Goal: Task Accomplishment & Management: Use online tool/utility

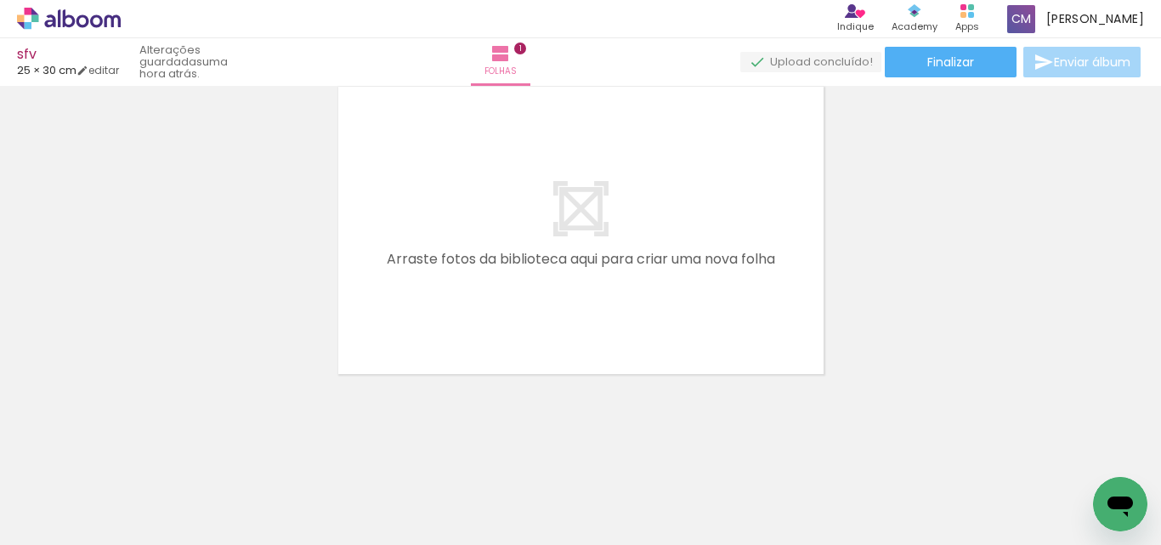
click at [54, 531] on span "Adicionar Fotos" at bounding box center [60, 521] width 51 height 19
click at [0, 0] on input "file" at bounding box center [0, 0] width 0 height 0
click at [53, 531] on span "Adicionar Fotos" at bounding box center [60, 521] width 51 height 19
click at [0, 0] on input "file" at bounding box center [0, 0] width 0 height 0
drag, startPoint x: 753, startPoint y: 500, endPoint x: 793, endPoint y: 485, distance: 42.8
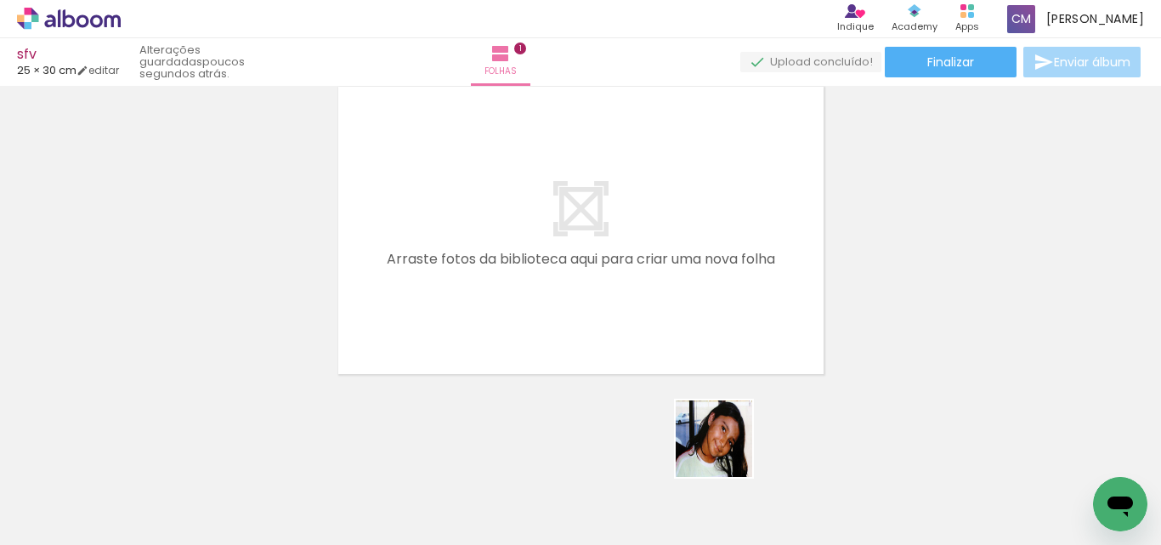
click at [582, 298] on quentale-workspace at bounding box center [580, 272] width 1161 height 545
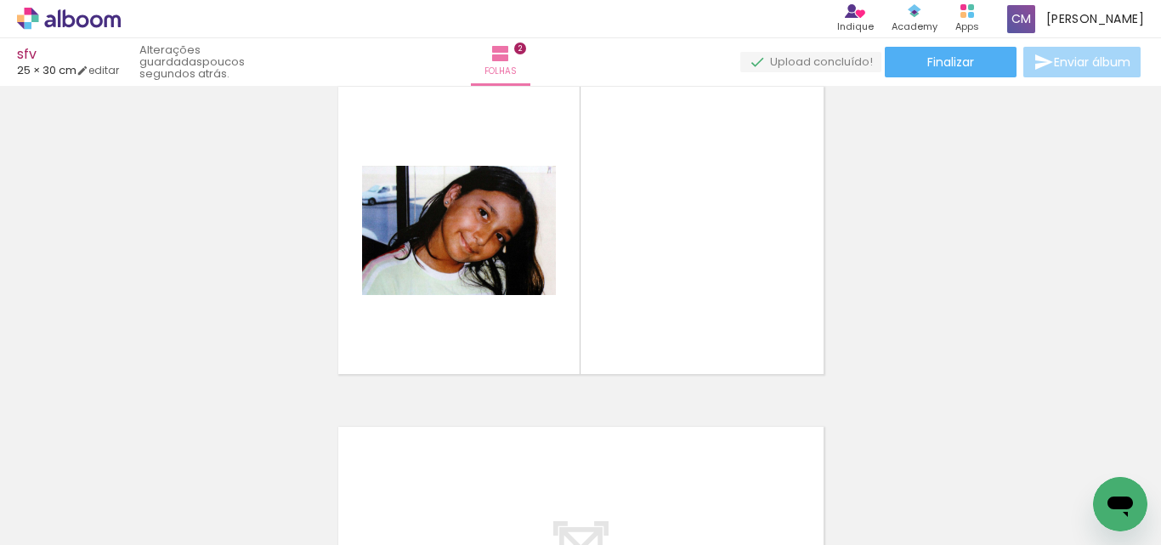
scroll to position [362, 0]
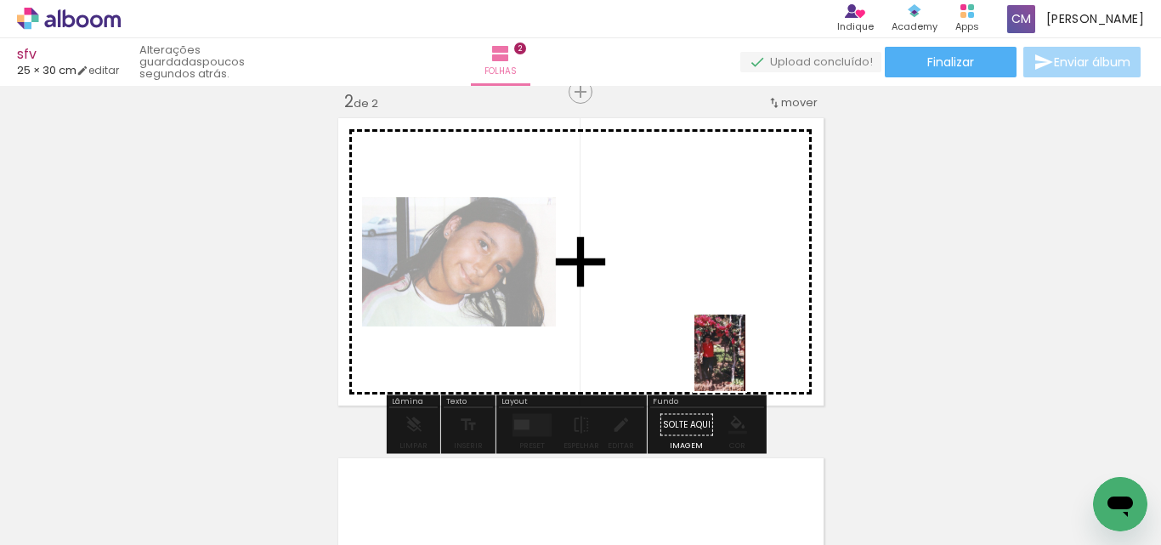
drag, startPoint x: 844, startPoint y: 499, endPoint x: 771, endPoint y: 387, distance: 133.9
click at [743, 363] on quentale-workspace at bounding box center [580, 272] width 1161 height 545
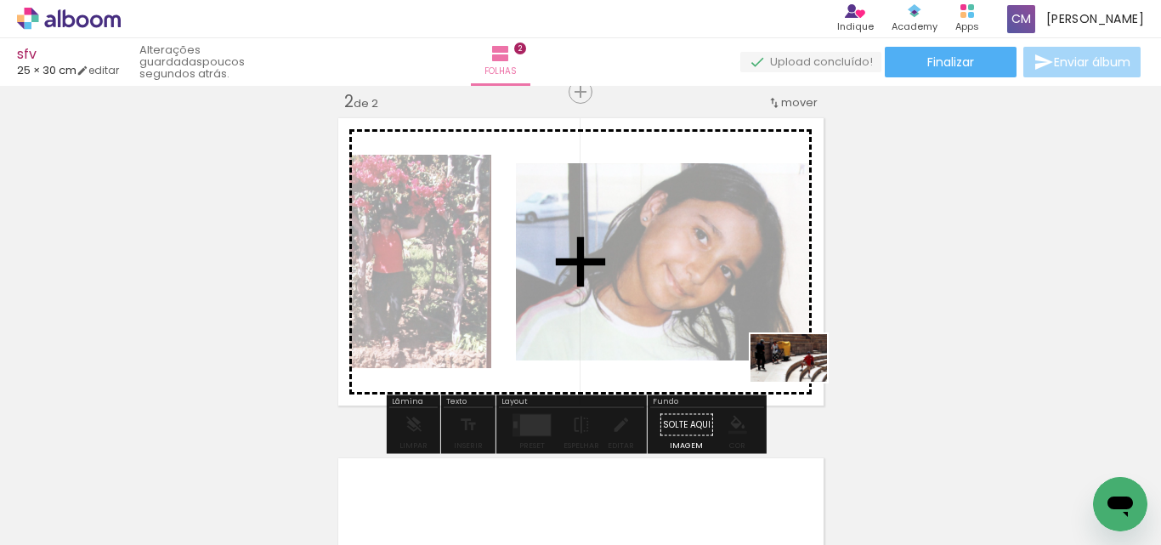
drag, startPoint x: 941, startPoint y: 485, endPoint x: 763, endPoint y: 361, distance: 216.6
click at [763, 361] on quentale-workspace at bounding box center [580, 272] width 1161 height 545
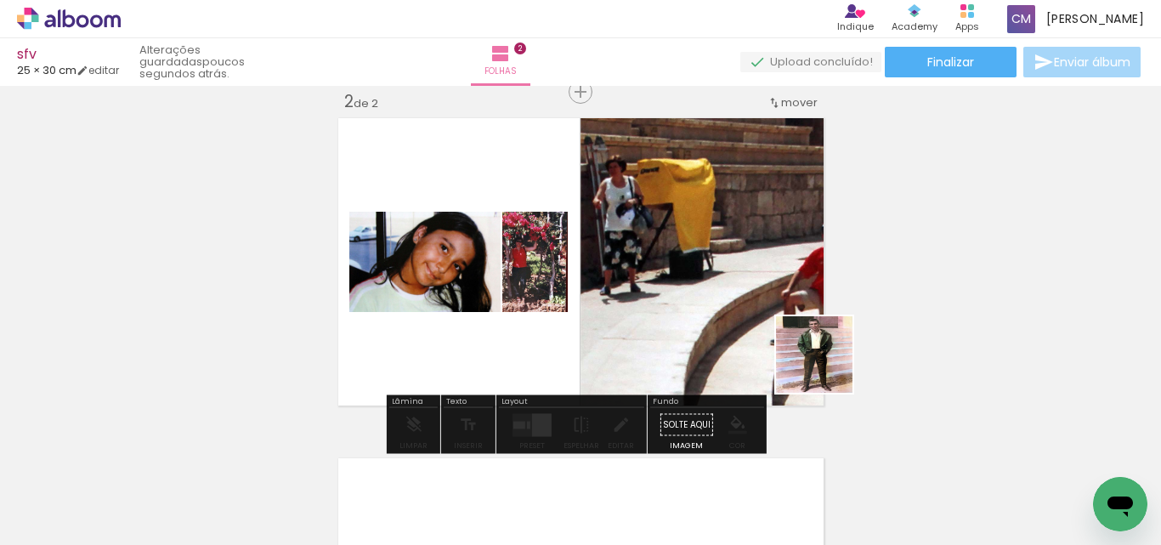
drag, startPoint x: 1030, startPoint y: 508, endPoint x: 753, endPoint y: 340, distance: 324.1
click at [767, 332] on quentale-workspace at bounding box center [580, 272] width 1161 height 545
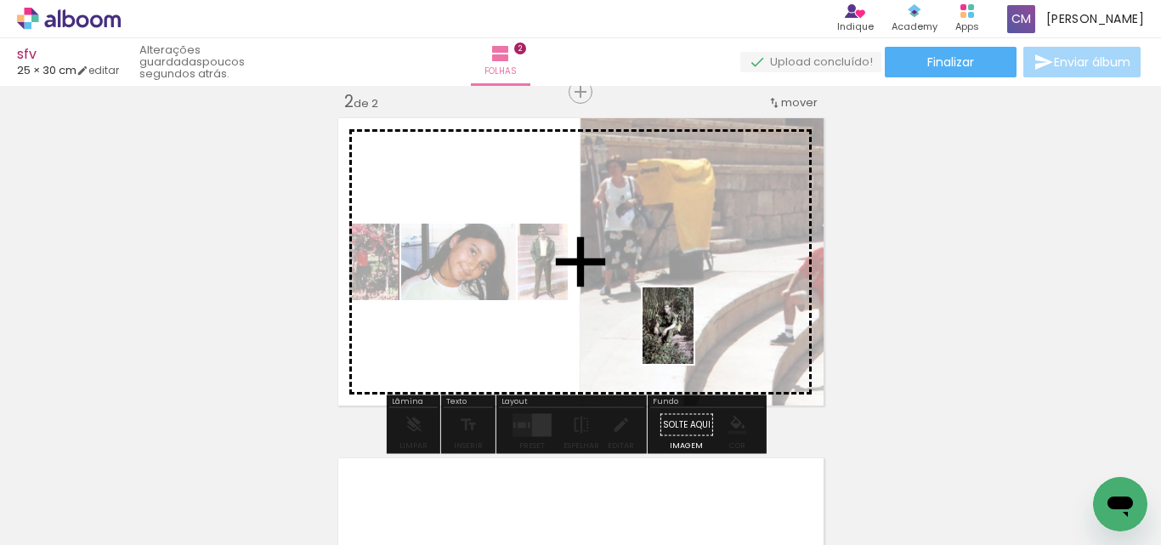
drag, startPoint x: 1107, startPoint y: 460, endPoint x: 627, endPoint y: 308, distance: 503.3
click at [632, 313] on quentale-workspace at bounding box center [580, 272] width 1161 height 545
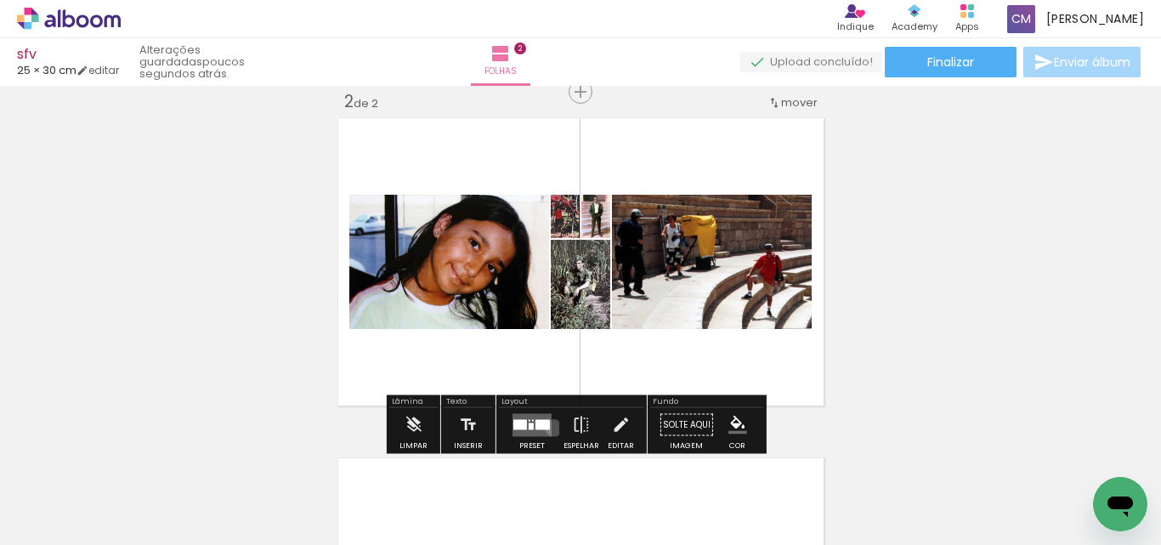
click at [546, 430] on div at bounding box center [532, 425] width 46 height 34
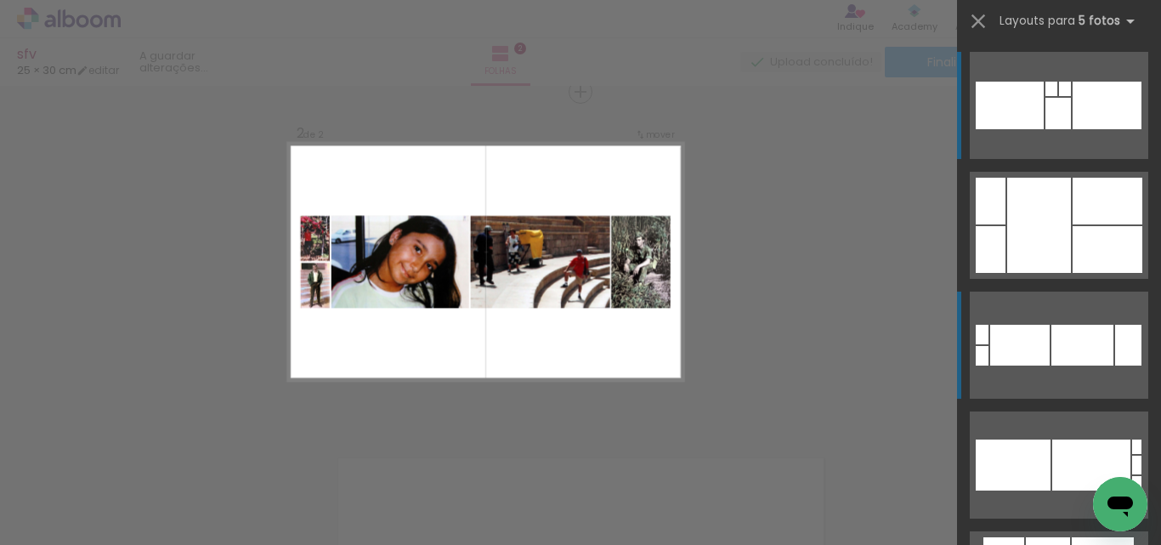
scroll to position [361, 0]
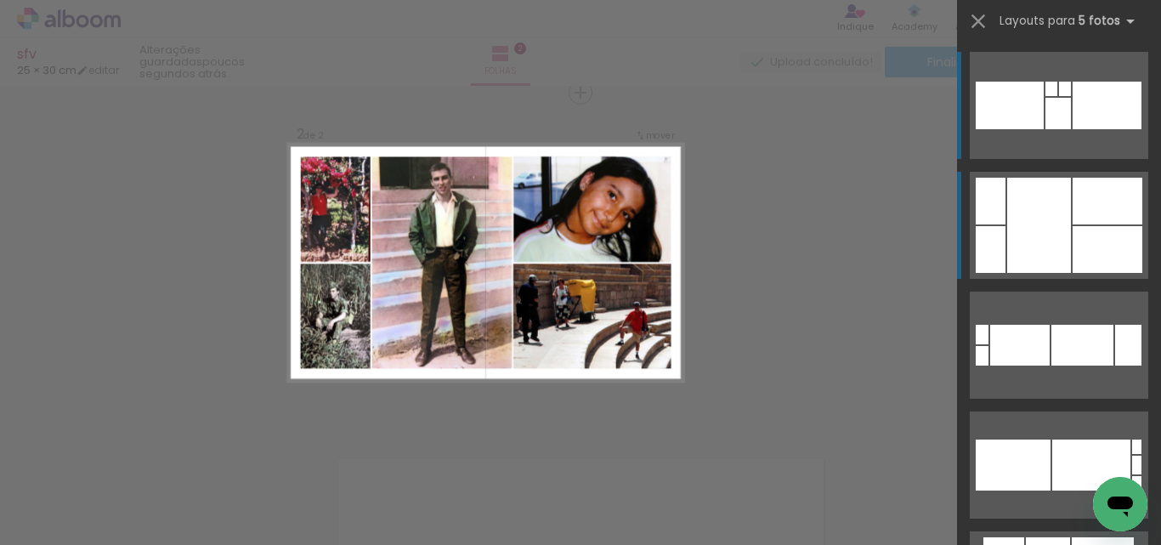
click at [1098, 218] on div at bounding box center [1107, 201] width 70 height 47
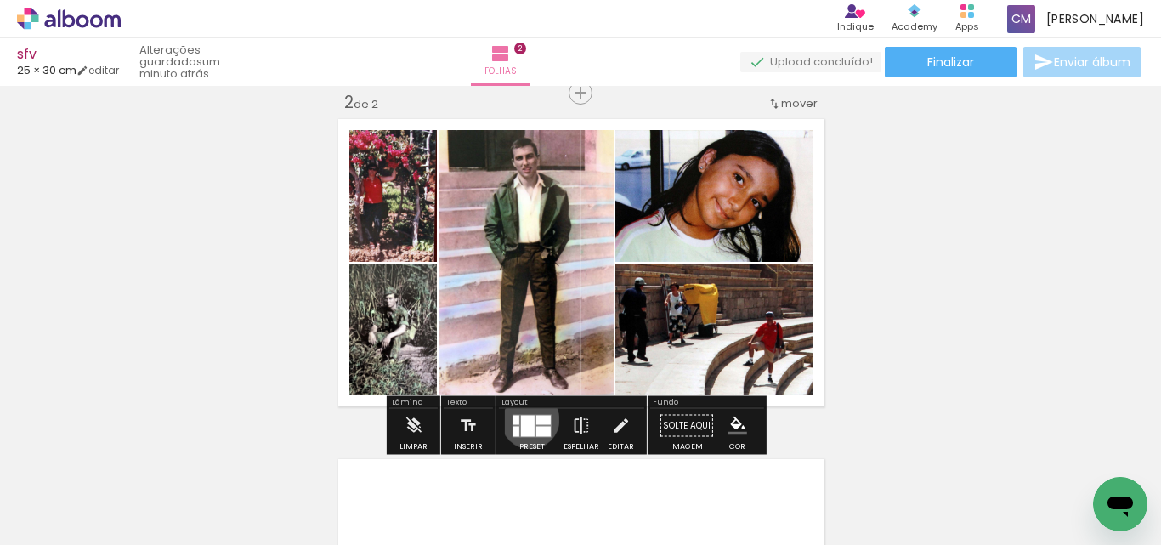
click at [526, 419] on div at bounding box center [528, 425] width 14 height 21
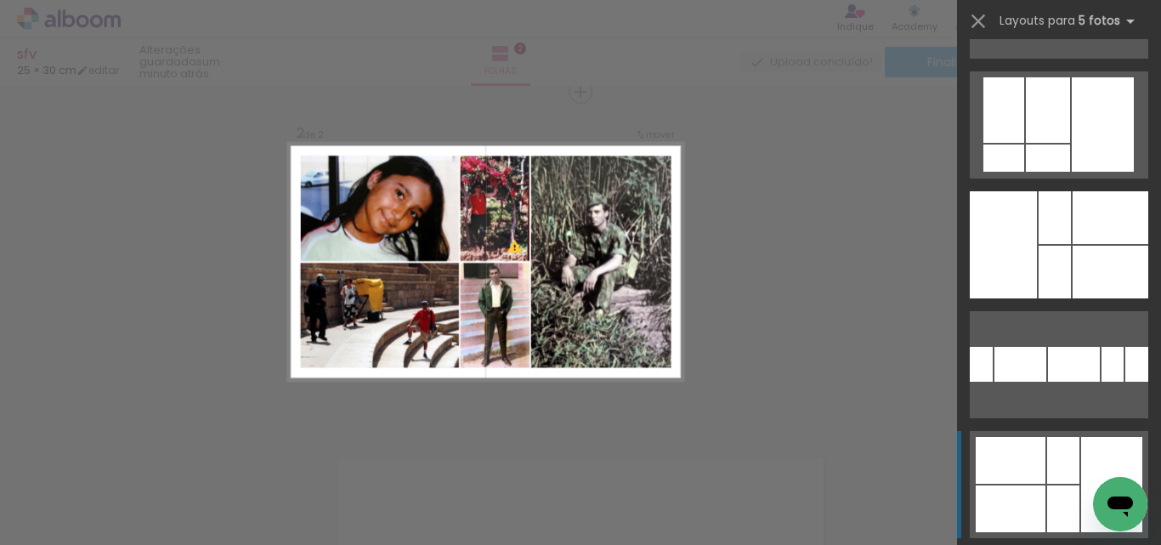
scroll to position [545, 0]
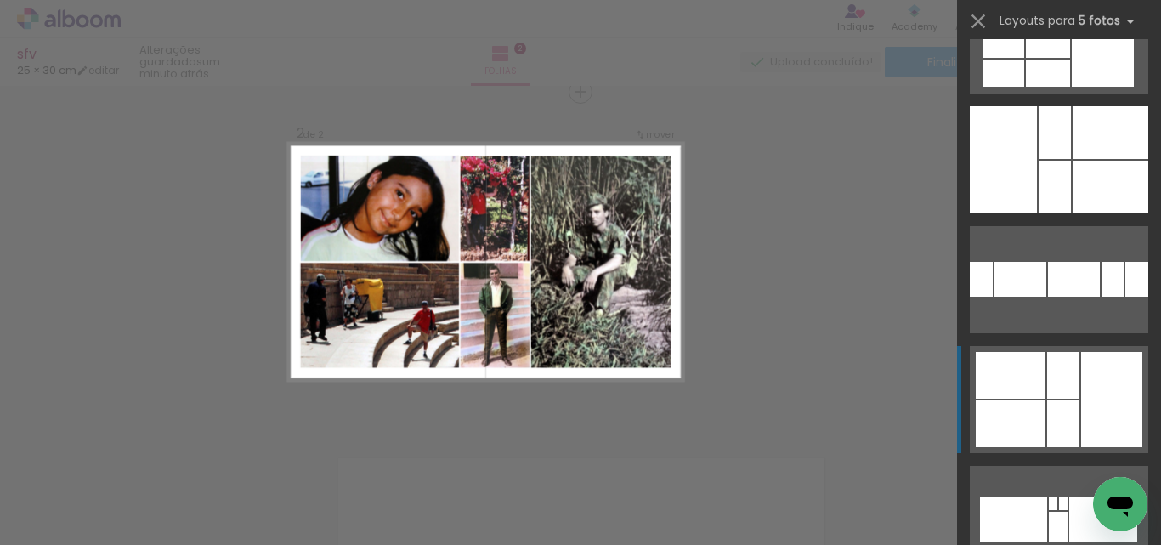
click at [1049, 401] on div at bounding box center [1063, 423] width 32 height 47
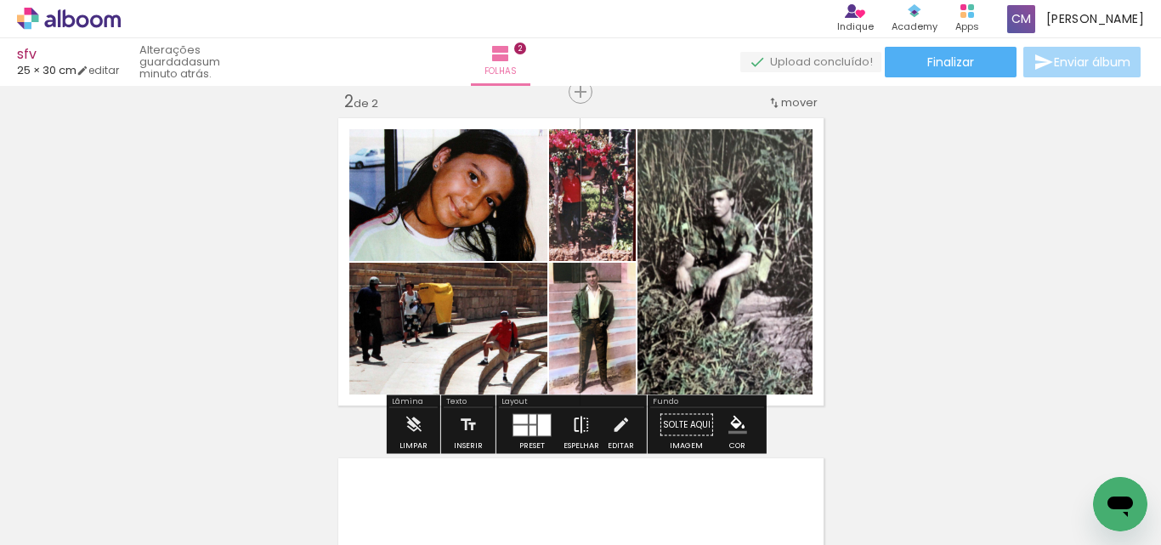
click at [584, 430] on iron-icon at bounding box center [581, 425] width 19 height 34
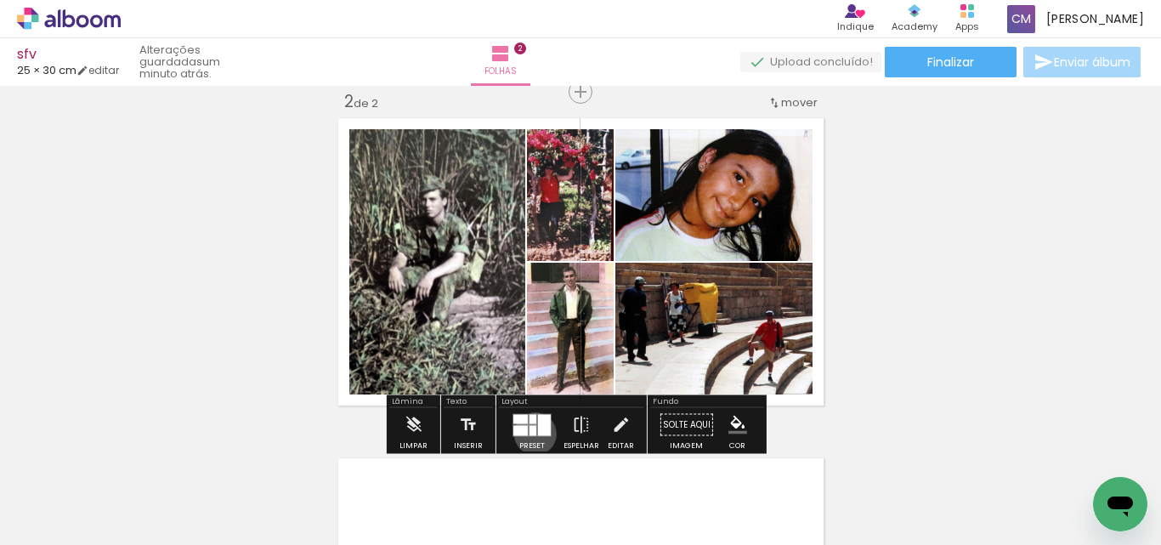
click at [531, 440] on quentale-workspace at bounding box center [580, 272] width 1161 height 545
click at [529, 428] on div at bounding box center [532, 430] width 7 height 10
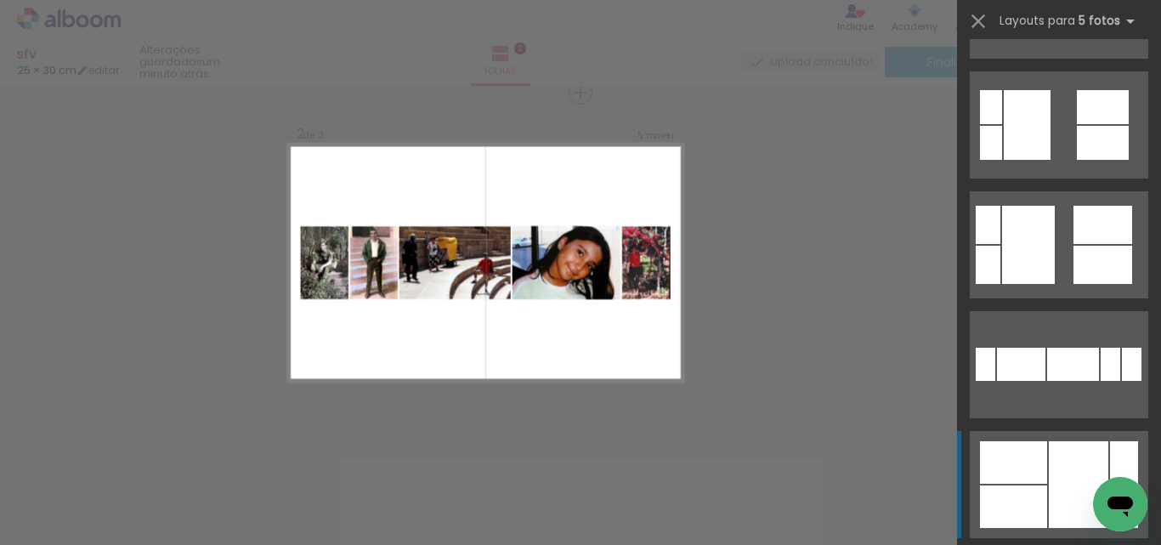
scroll to position [1348, 0]
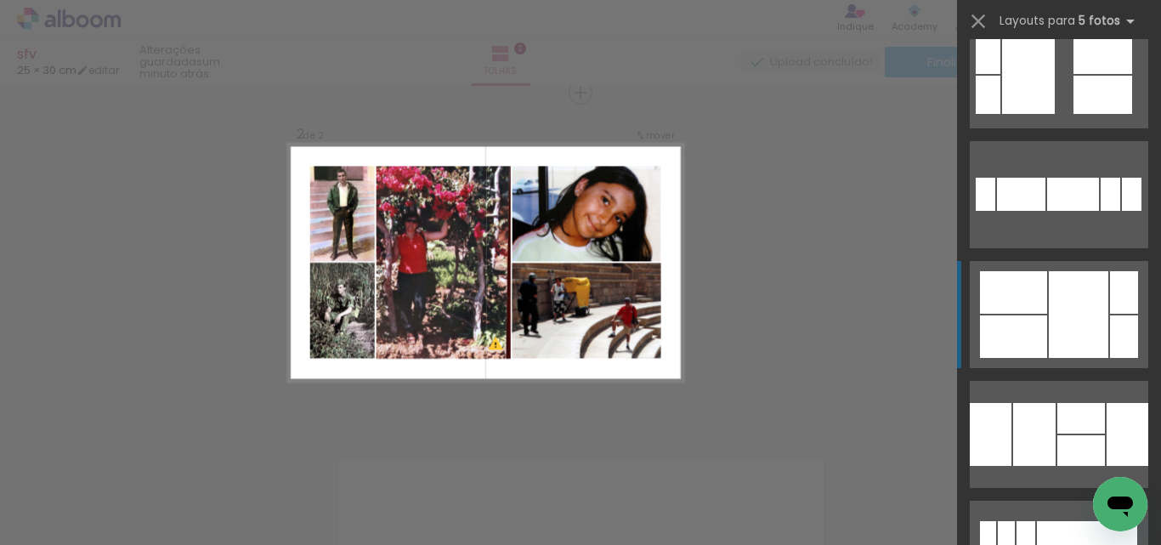
click at [1054, 333] on div at bounding box center [1077, 314] width 59 height 87
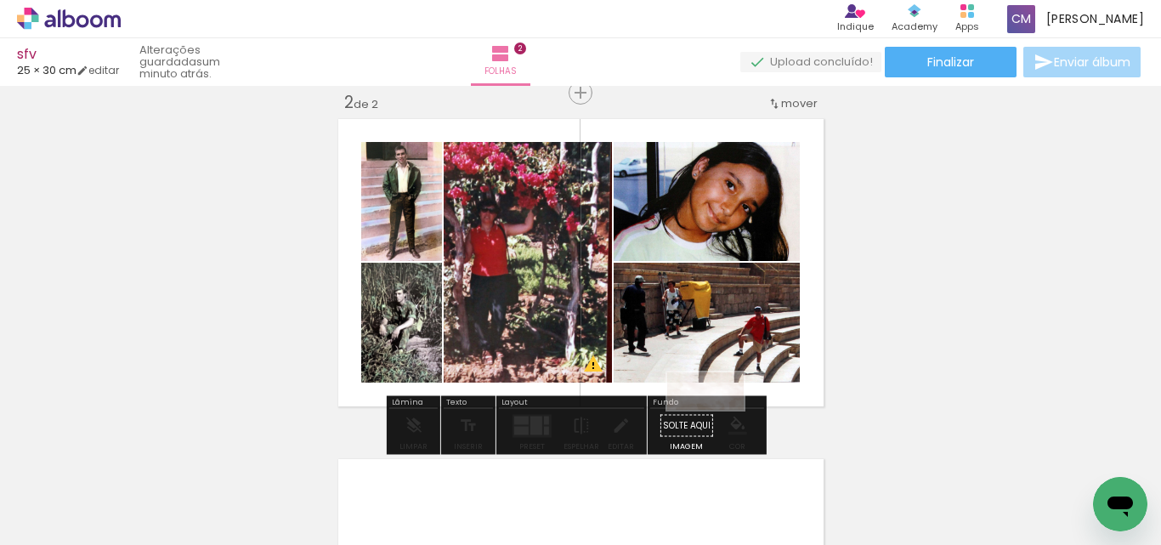
drag, startPoint x: 653, startPoint y: 493, endPoint x: 718, endPoint y: 423, distance: 95.0
click at [718, 423] on quentale-workspace at bounding box center [580, 272] width 1161 height 545
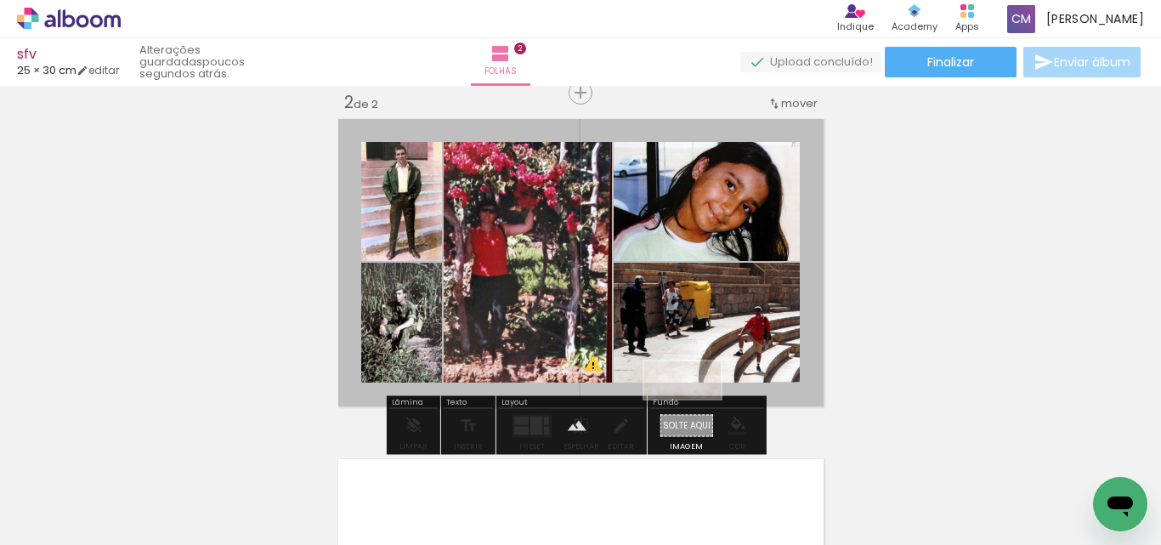
drag, startPoint x: 644, startPoint y: 493, endPoint x: 695, endPoint y: 412, distance: 95.5
click at [695, 412] on quentale-workspace at bounding box center [580, 272] width 1161 height 545
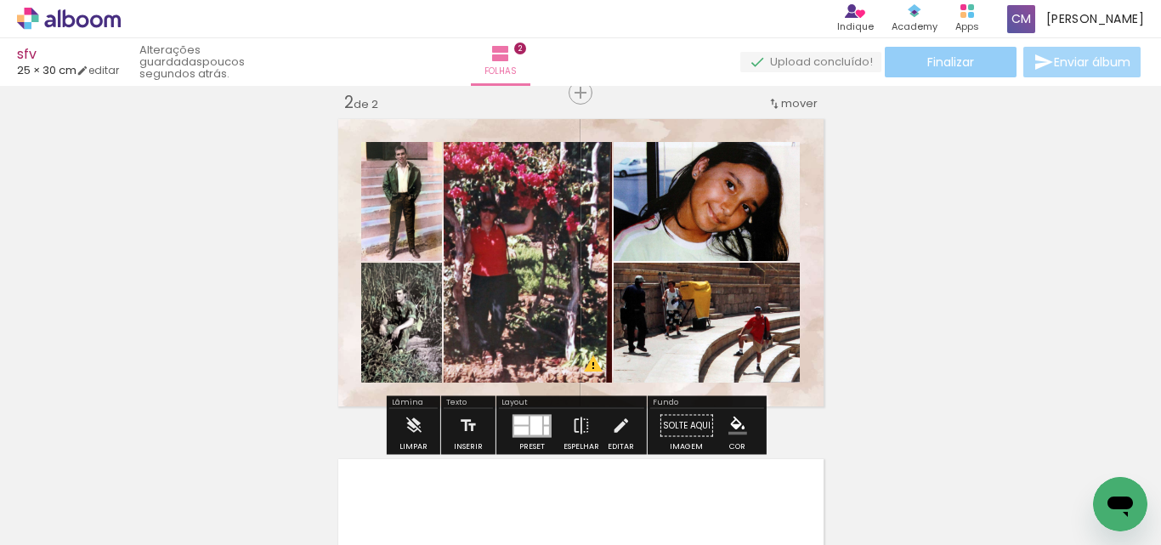
click at [965, 57] on span "Finalizar" at bounding box center [950, 62] width 47 height 12
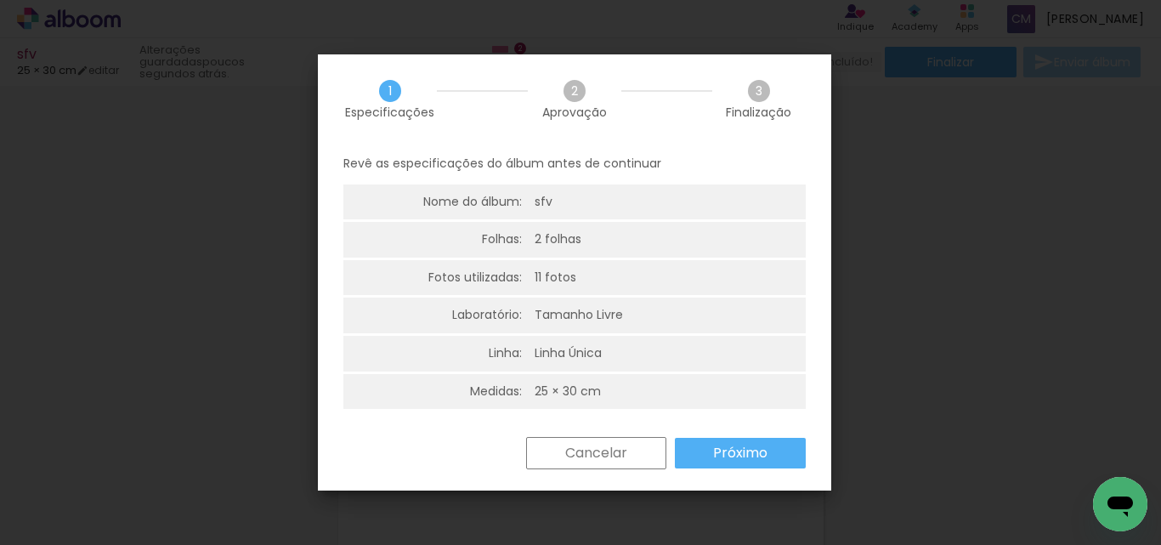
click at [0, 0] on slot "Próximo" at bounding box center [0, 0] width 0 height 0
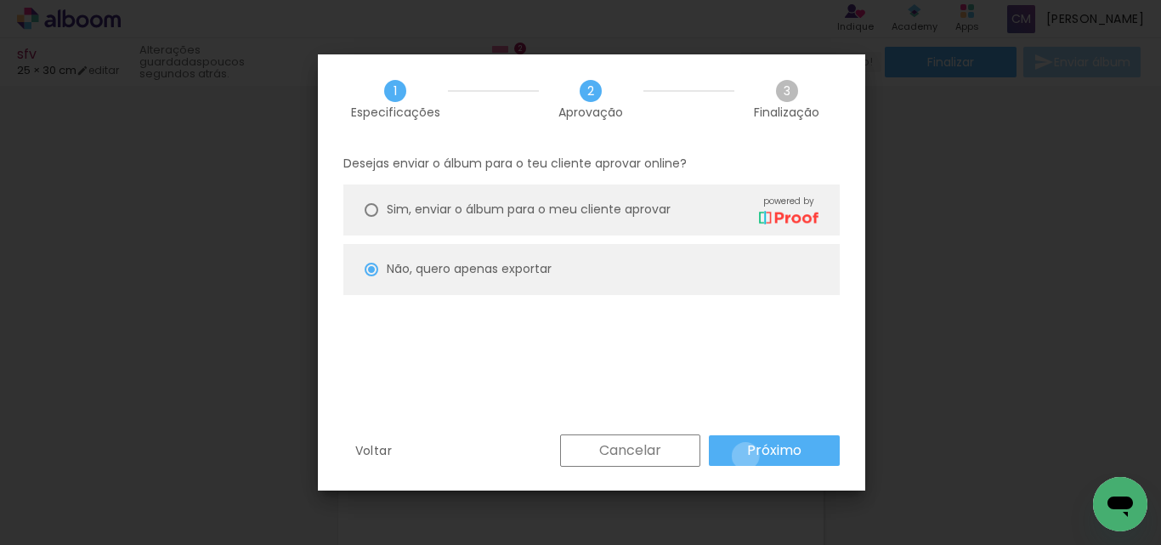
click at [745, 455] on paper-button "Próximo" at bounding box center [774, 450] width 131 height 31
type input "Alta, 300 DPI"
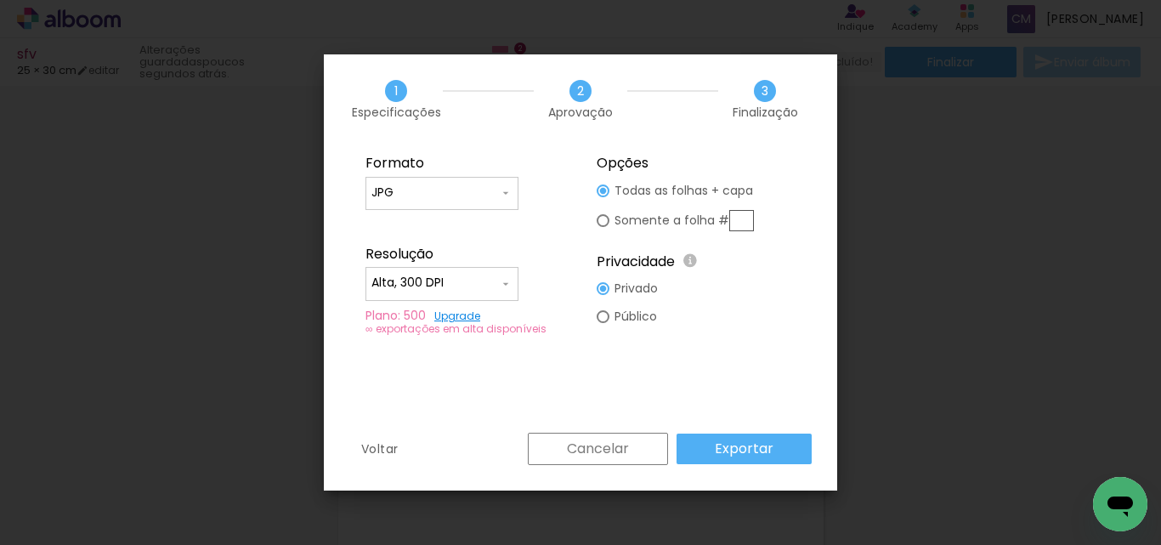
click at [739, 212] on input "text" at bounding box center [741, 220] width 25 height 21
type paper-radio-button "on"
type input "2"
click at [0, 0] on slot "Exportar" at bounding box center [0, 0] width 0 height 0
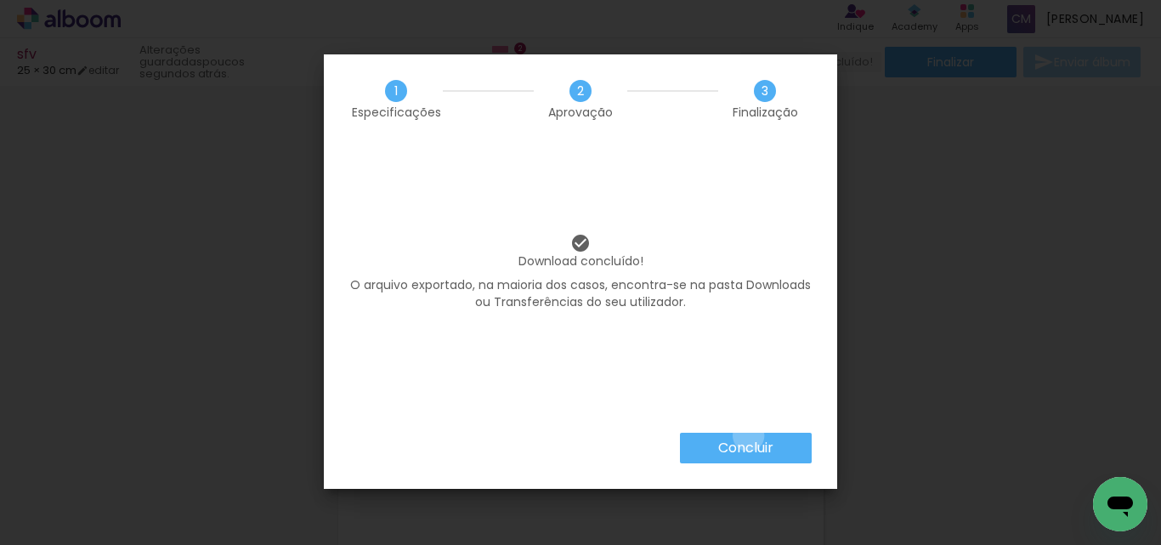
click at [747, 437] on paper-button "Concluir" at bounding box center [746, 447] width 132 height 31
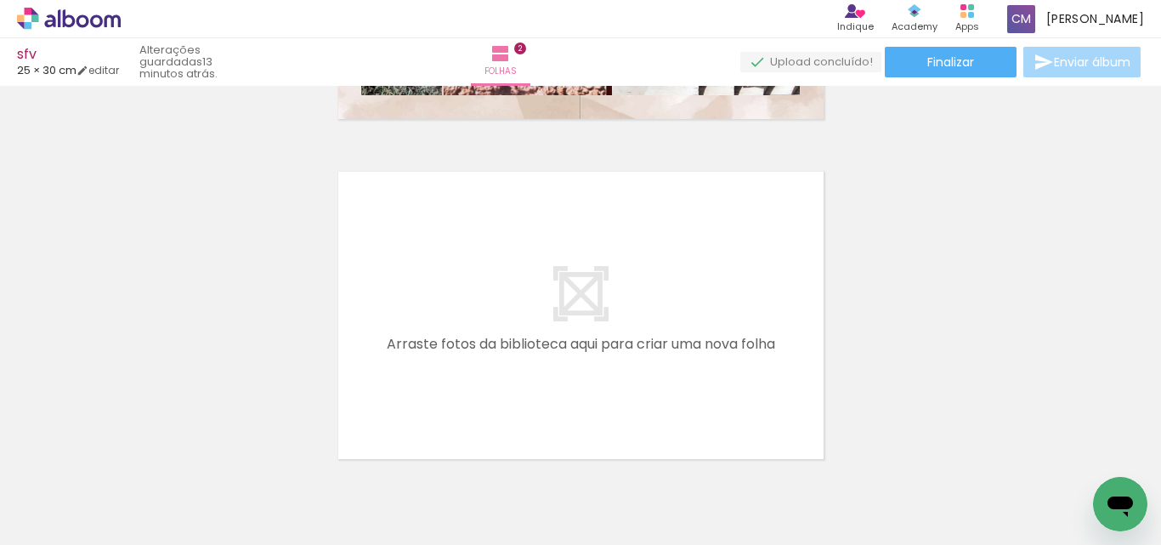
scroll to position [733, 0]
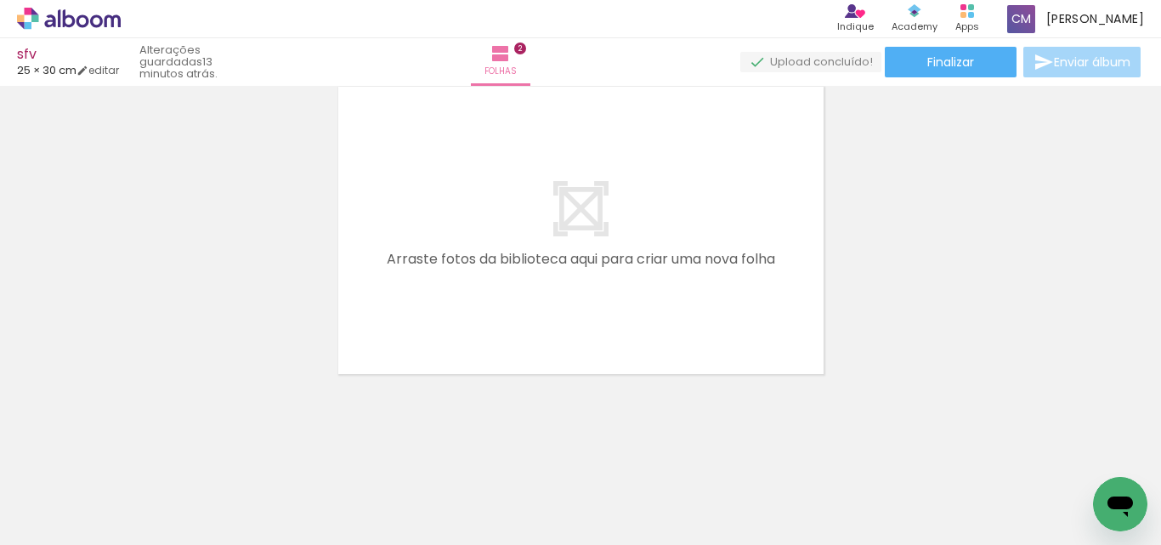
click at [65, 523] on span "Adicionar Fotos" at bounding box center [60, 521] width 51 height 19
click at [0, 0] on input "file" at bounding box center [0, 0] width 0 height 0
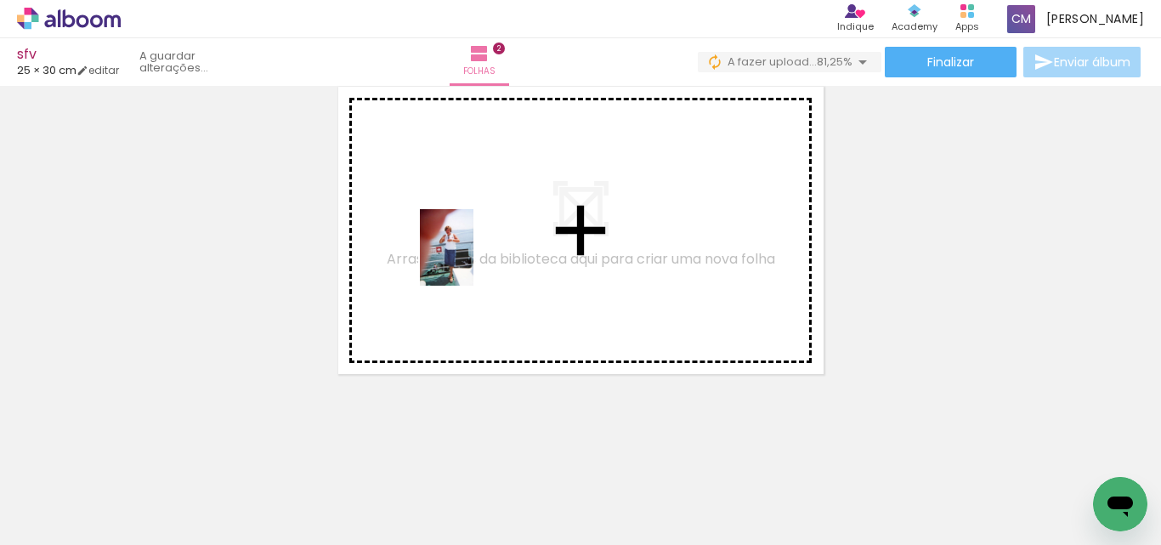
drag, startPoint x: 723, startPoint y: 508, endPoint x: 737, endPoint y: 425, distance: 84.4
click at [469, 260] on quentale-workspace at bounding box center [580, 272] width 1161 height 545
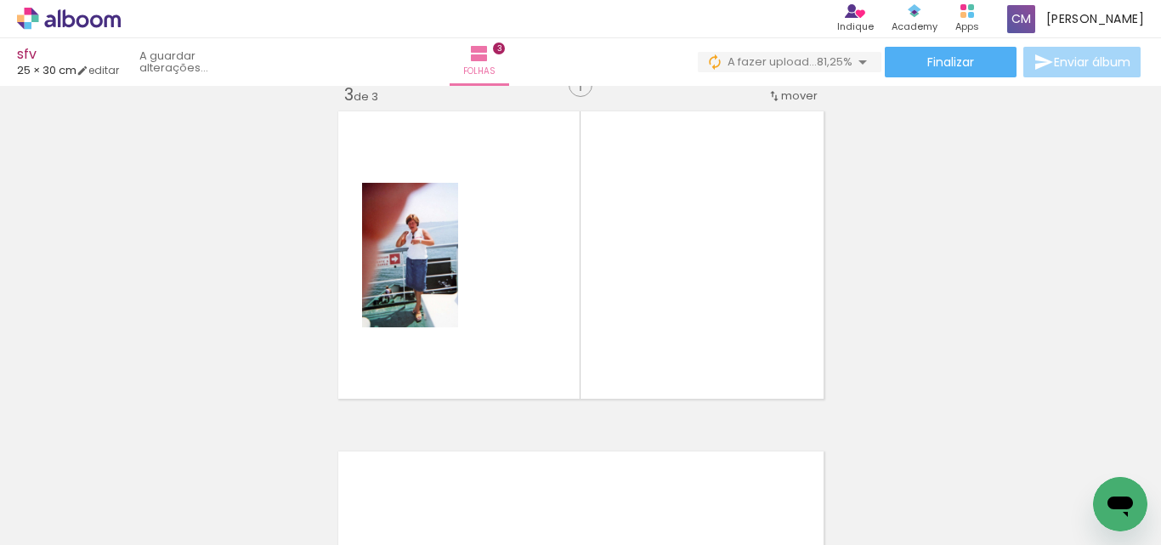
scroll to position [702, 0]
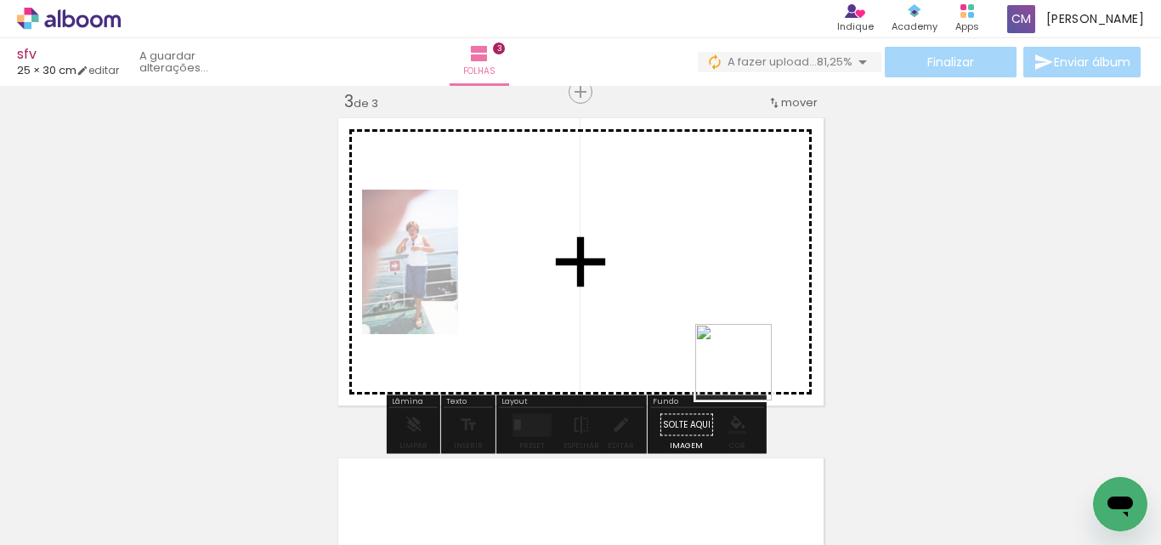
drag, startPoint x: 901, startPoint y: 504, endPoint x: 739, endPoint y: 369, distance: 210.5
click at [702, 336] on quentale-workspace at bounding box center [580, 272] width 1161 height 545
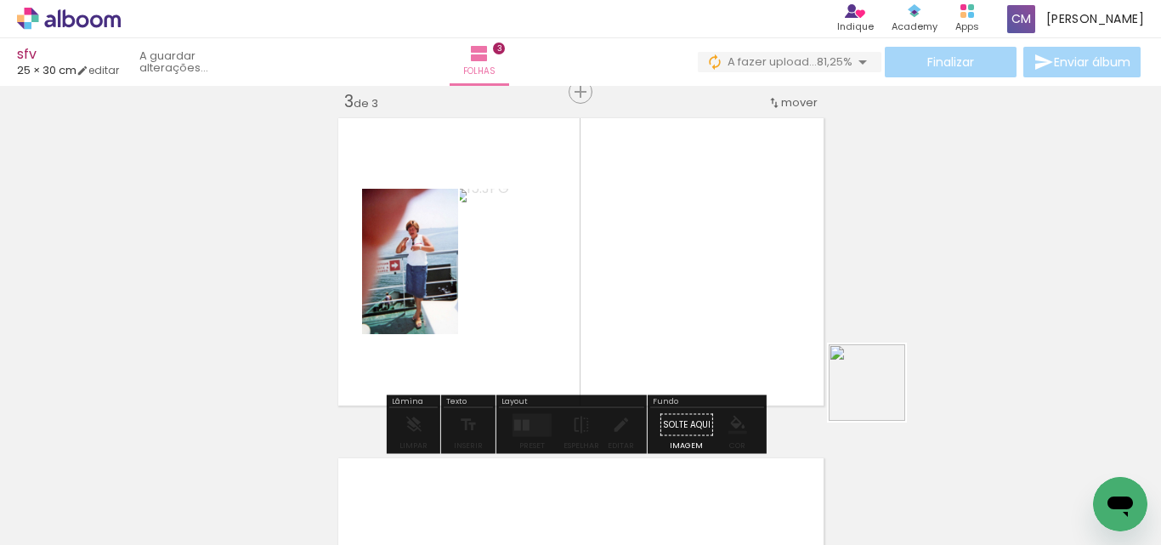
drag, startPoint x: 1020, startPoint y: 500, endPoint x: 908, endPoint y: 369, distance: 173.0
click at [693, 302] on quentale-workspace at bounding box center [580, 272] width 1161 height 545
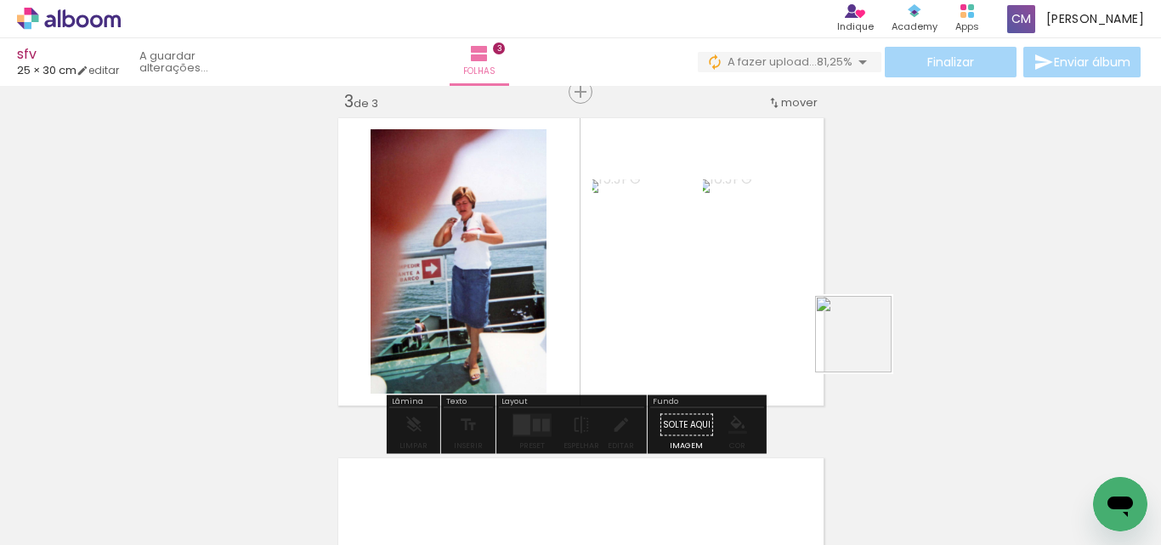
drag, startPoint x: 1096, startPoint y: 483, endPoint x: 778, endPoint y: 363, distance: 339.6
click at [787, 313] on quentale-workspace at bounding box center [580, 272] width 1161 height 545
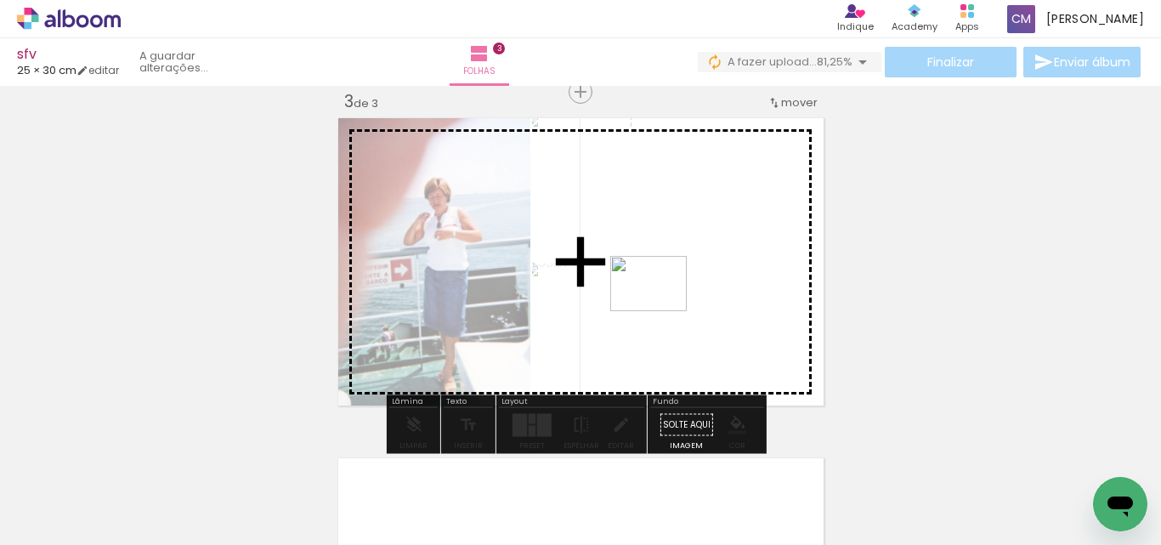
drag, startPoint x: 842, startPoint y: 516, endPoint x: 661, endPoint y: 307, distance: 276.5
click at [661, 307] on quentale-workspace at bounding box center [580, 272] width 1161 height 545
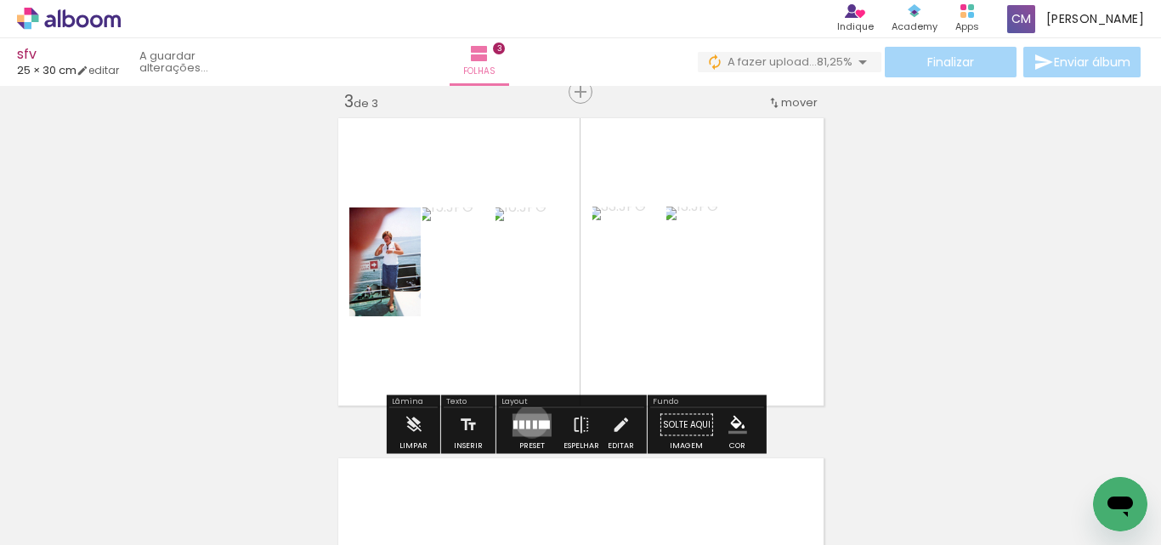
click at [528, 421] on quentale-layouter at bounding box center [531, 424] width 39 height 23
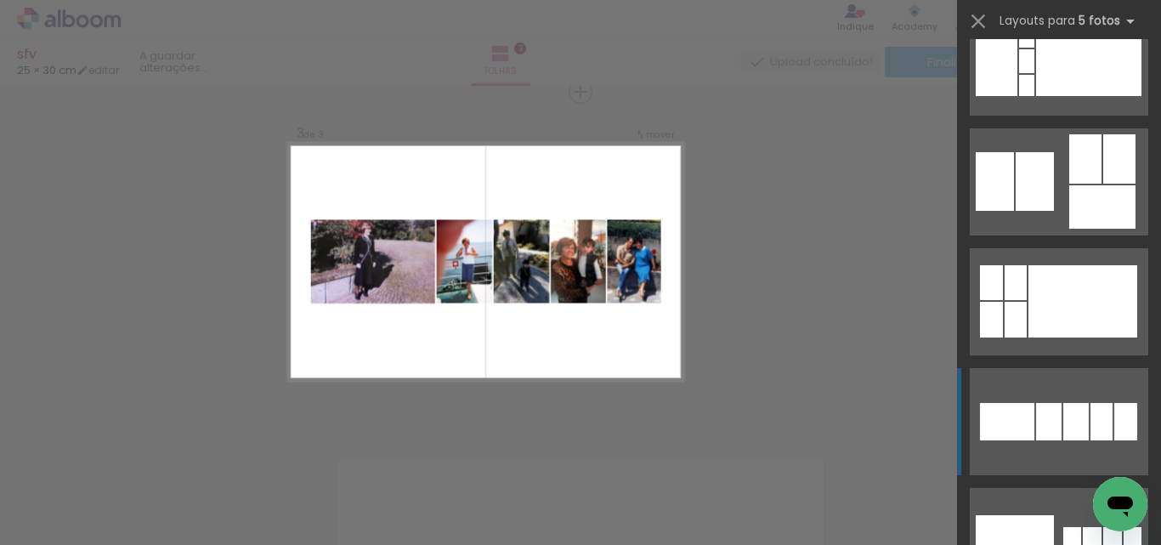
scroll to position [1190, 0]
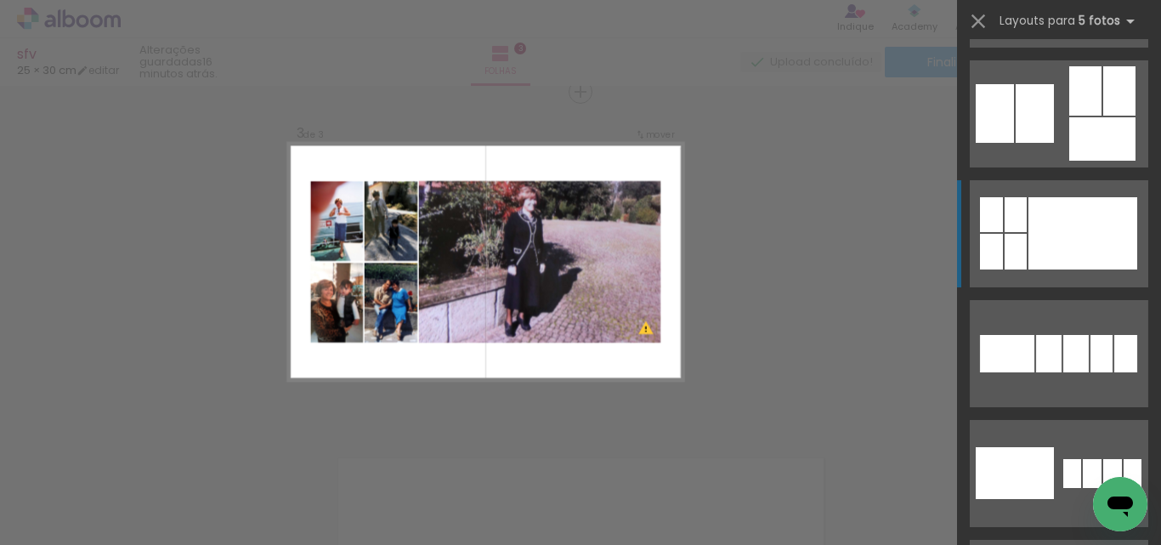
click at [1065, 257] on div at bounding box center [1082, 233] width 109 height 72
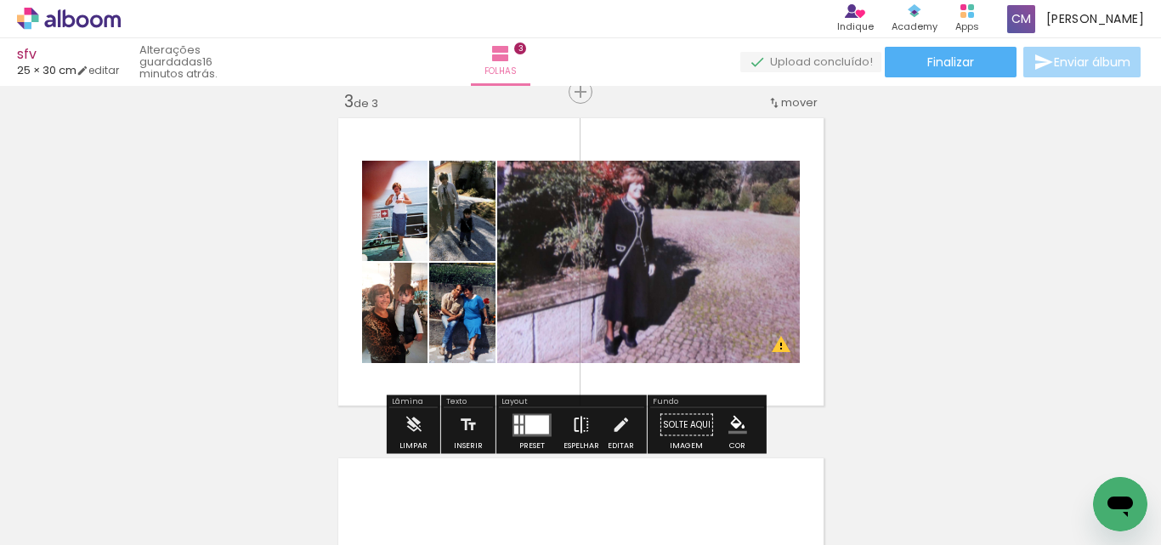
click at [577, 430] on iron-icon at bounding box center [581, 425] width 19 height 34
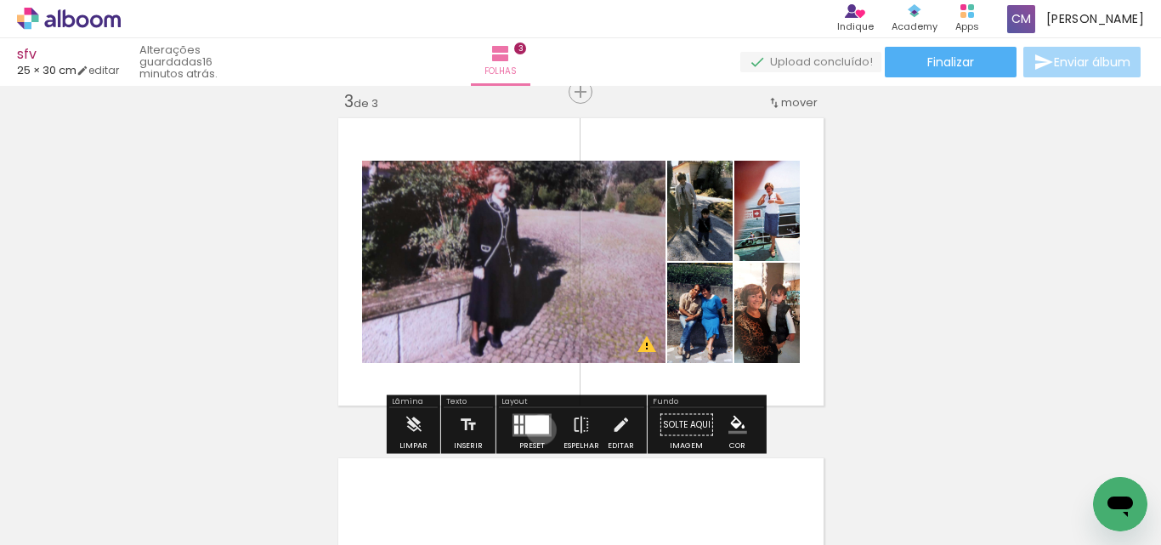
click at [537, 429] on div at bounding box center [537, 424] width 24 height 19
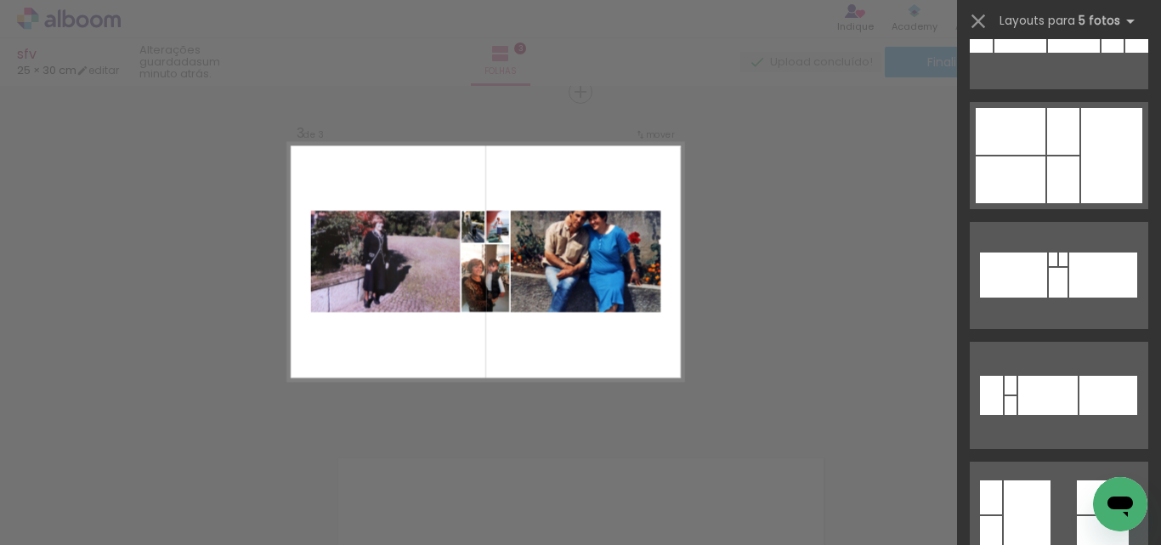
scroll to position [13468, 0]
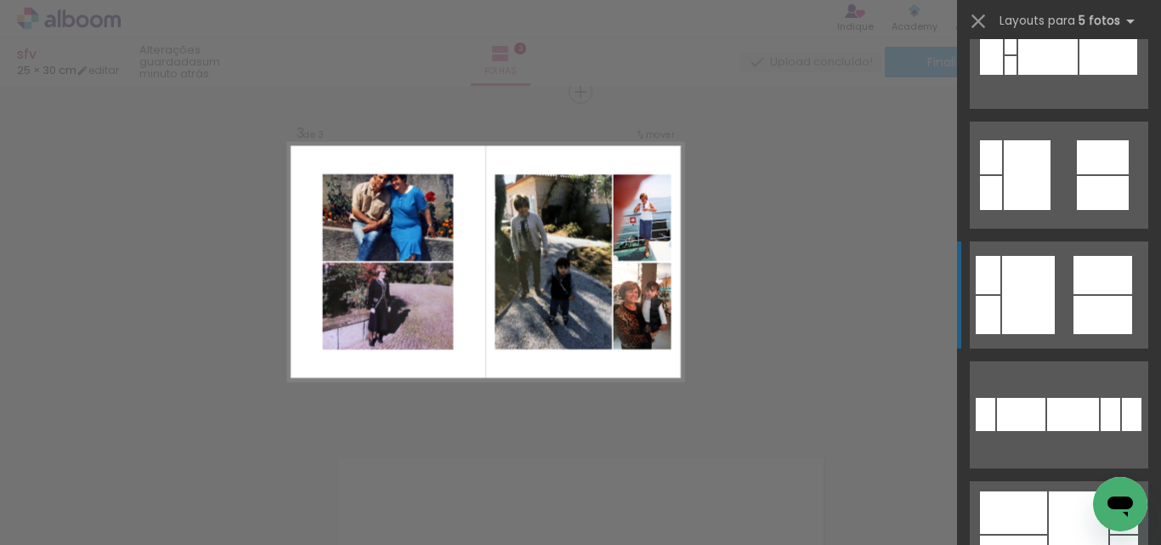
click at [1017, 301] on div at bounding box center [1028, 295] width 53 height 78
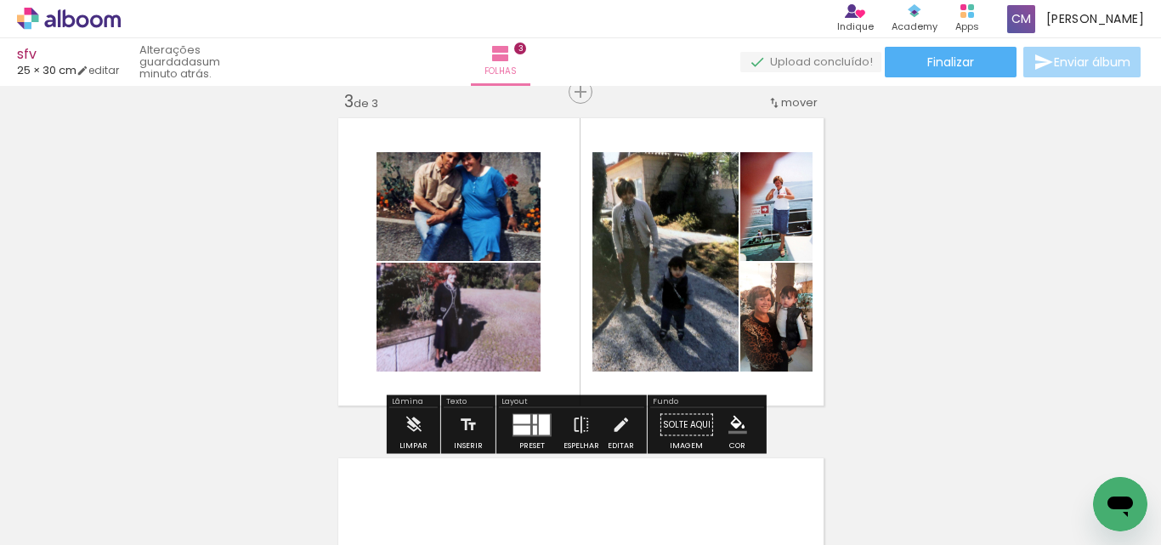
click at [527, 421] on quentale-layouter at bounding box center [531, 424] width 39 height 23
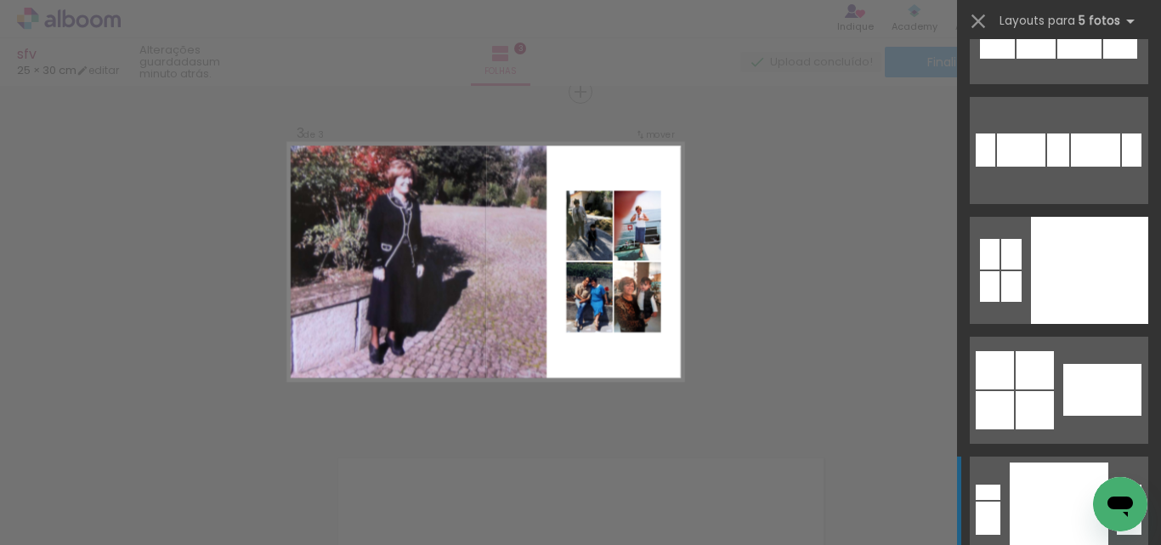
scroll to position [17906, 0]
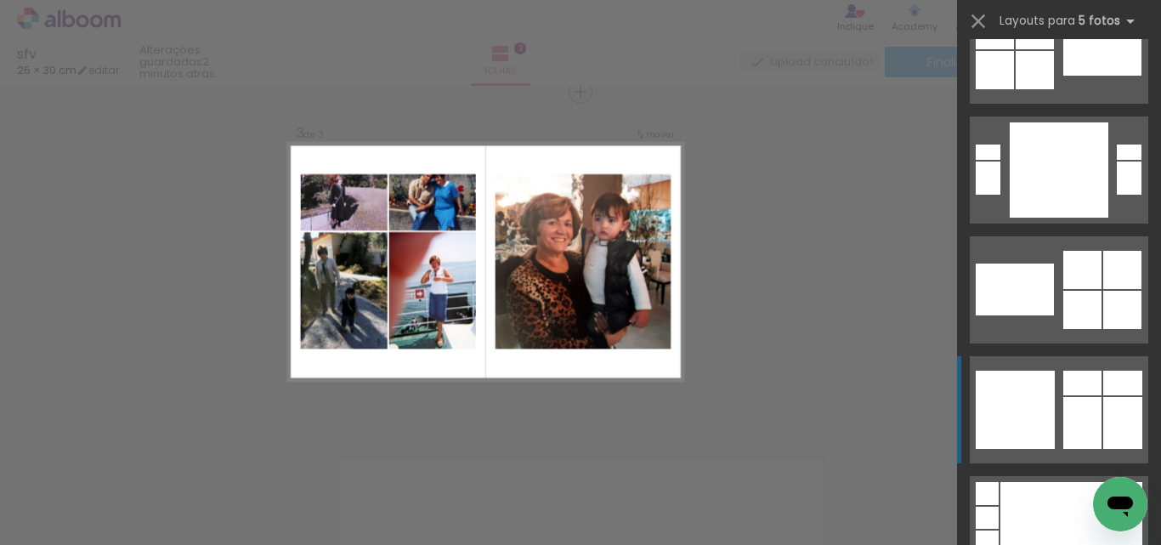
click at [1078, 387] on div at bounding box center [1082, 382] width 38 height 25
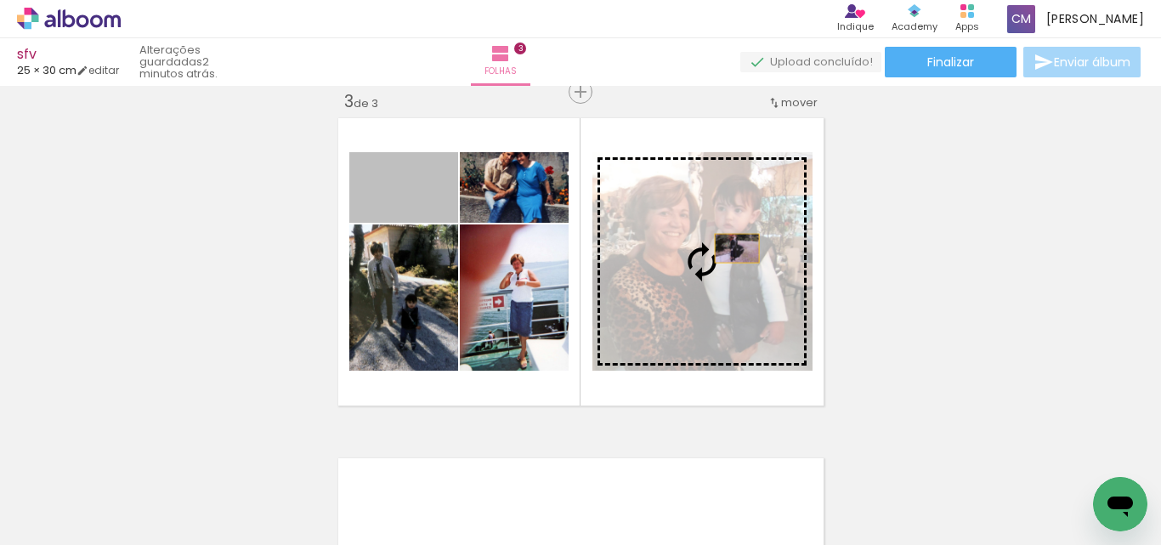
drag, startPoint x: 429, startPoint y: 201, endPoint x: 730, endPoint y: 250, distance: 304.7
click at [0, 0] on slot at bounding box center [0, 0] width 0 height 0
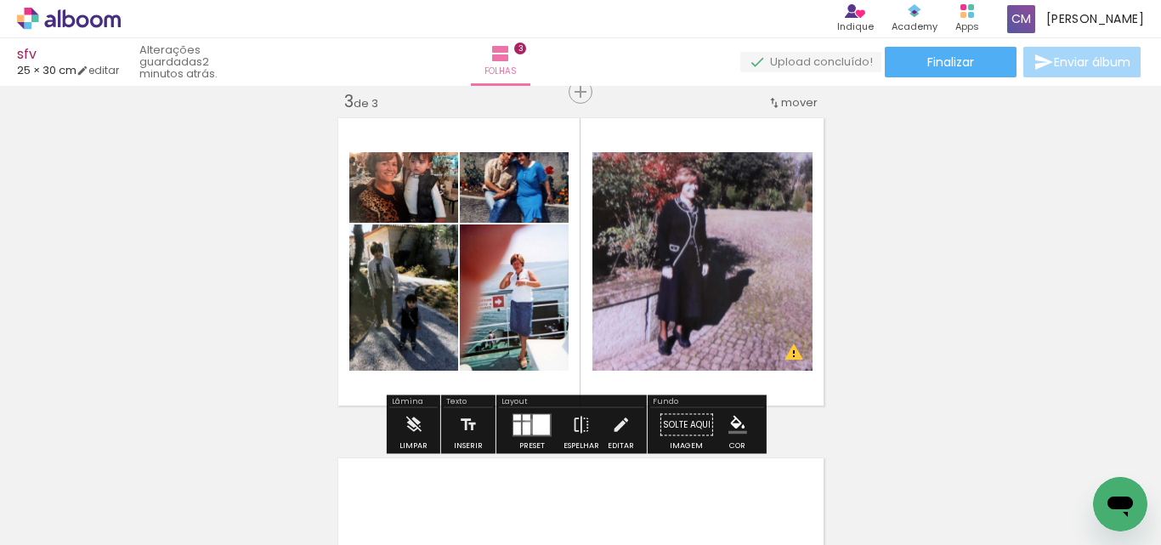
click at [526, 427] on div at bounding box center [527, 427] width 8 height 13
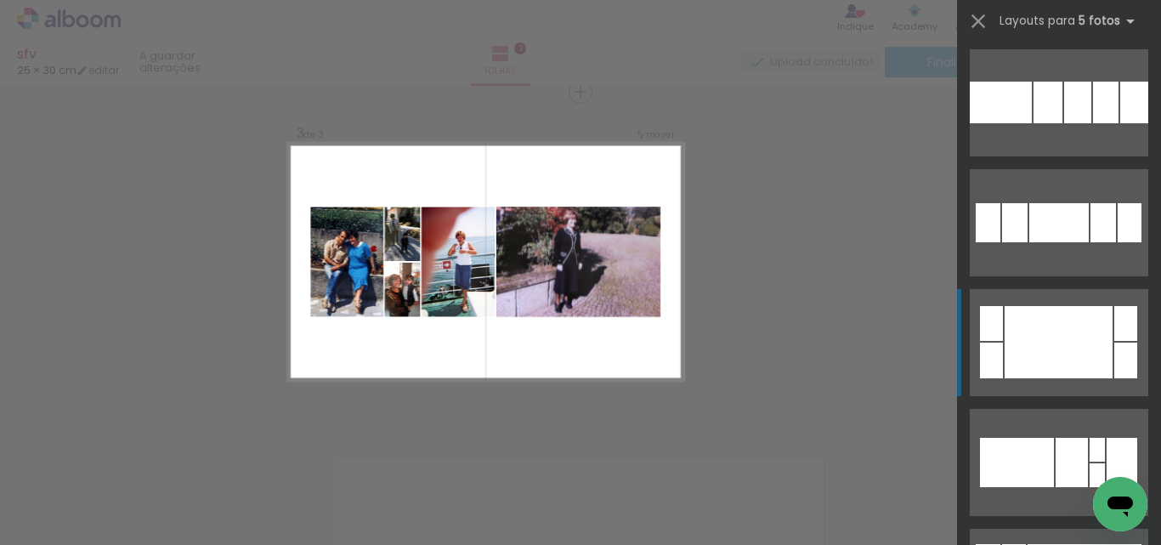
scroll to position [2379, 0]
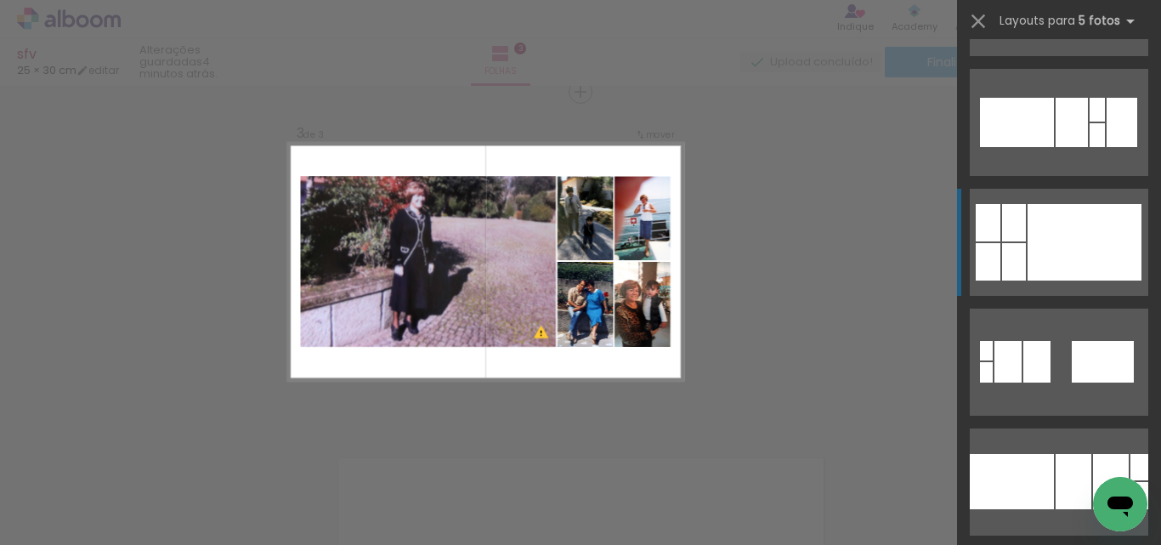
click at [1014, 261] on div at bounding box center [1014, 261] width 24 height 37
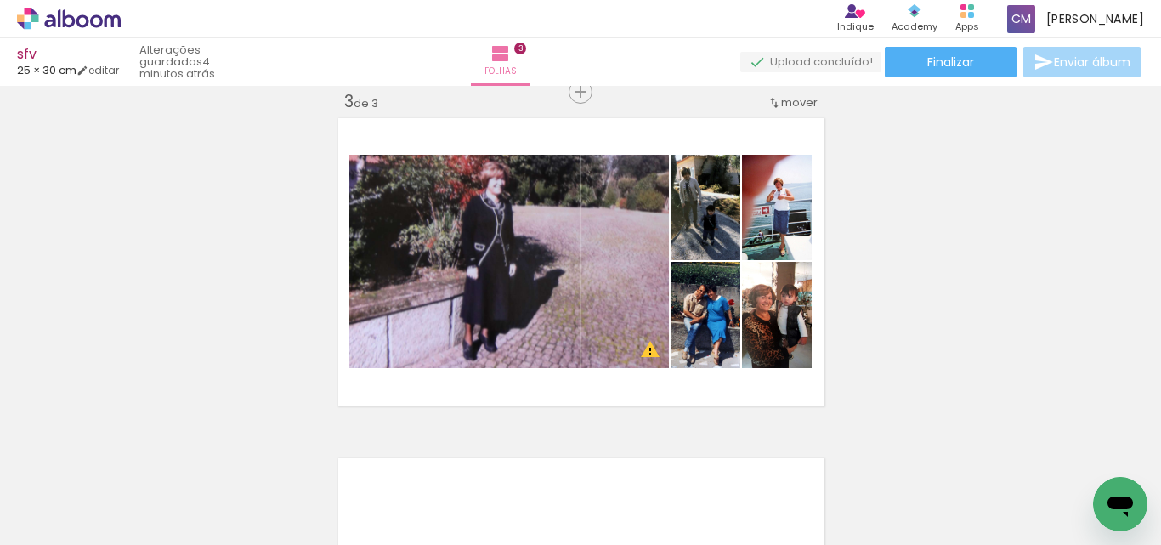
scroll to position [0, 506]
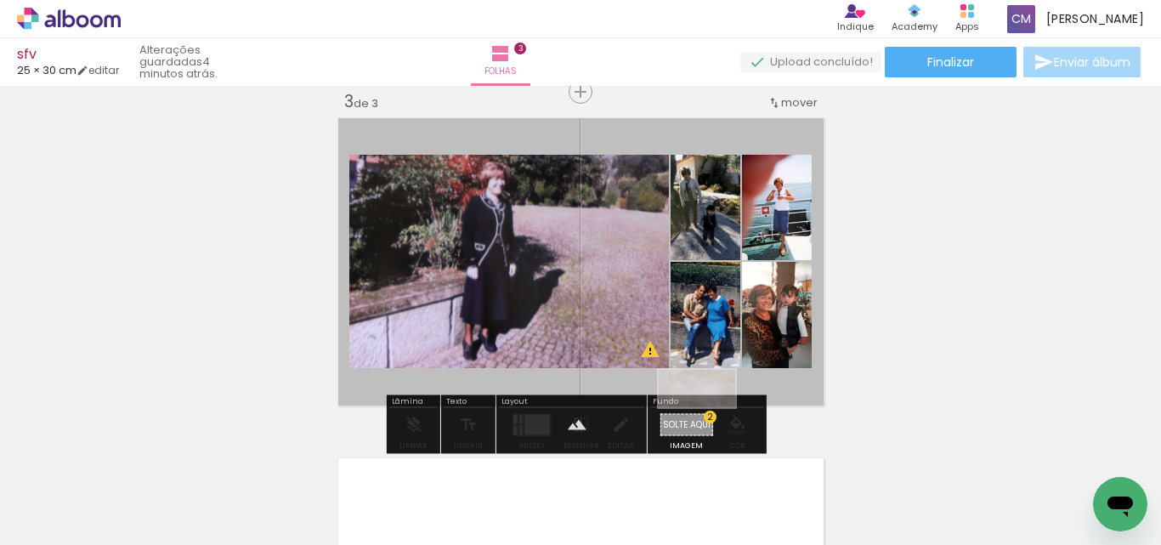
drag, startPoint x: 168, startPoint y: 501, endPoint x: 709, endPoint y: 421, distance: 547.2
click at [709, 421] on quentale-workspace at bounding box center [580, 272] width 1161 height 545
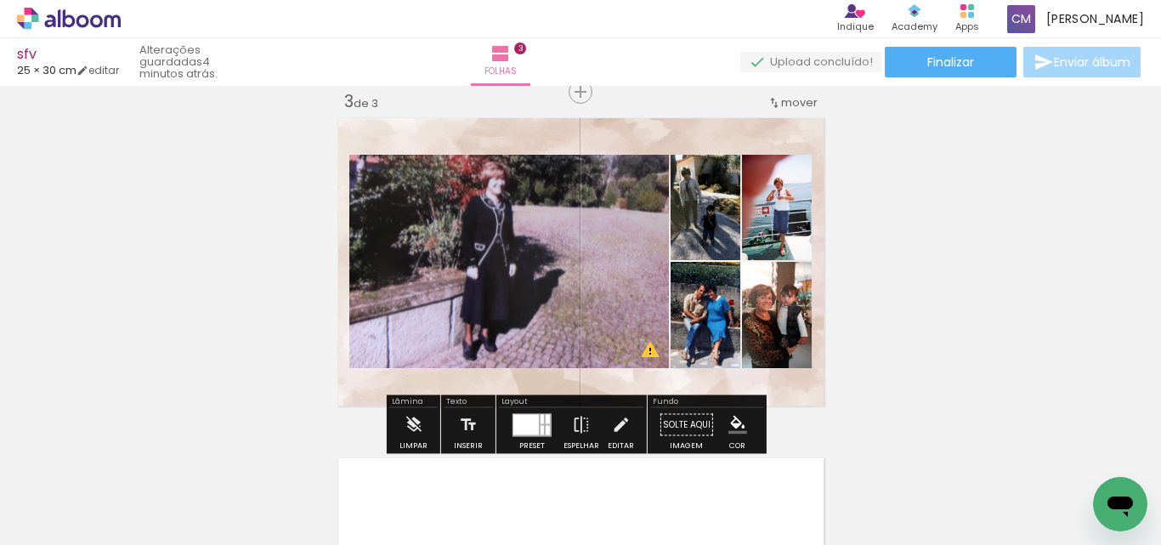
click at [522, 212] on paper-item at bounding box center [521, 212] width 31 height 12
click at [516, 276] on iron-icon "color picker" at bounding box center [523, 281] width 20 height 16
click at [524, 135] on paper-item "#ffffff" at bounding box center [531, 134] width 17 height 17
click at [718, 236] on paper-item at bounding box center [724, 239] width 31 height 12
click at [720, 306] on iron-icon "color picker" at bounding box center [725, 307] width 20 height 16
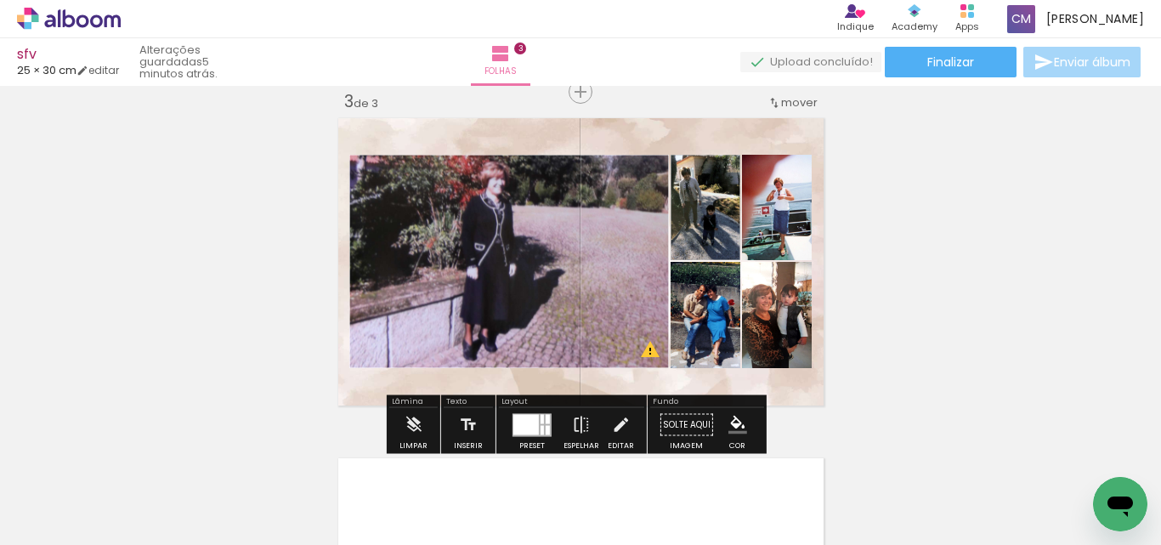
click at [728, 158] on paper-item "#ffffff" at bounding box center [728, 160] width 17 height 17
click at [796, 235] on paper-item at bounding box center [795, 239] width 31 height 12
click at [797, 301] on iron-icon "color picker" at bounding box center [797, 307] width 20 height 16
click at [801, 158] on paper-item "#ffffff" at bounding box center [799, 160] width 17 height 17
click at [793, 341] on paper-item at bounding box center [795, 346] width 31 height 12
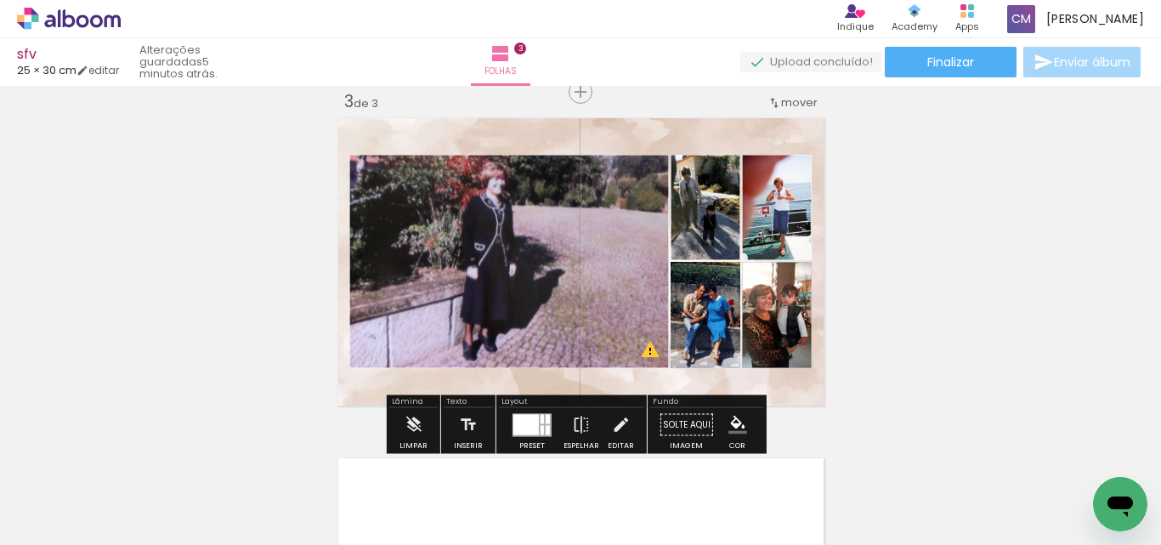
click at [788, 410] on iron-icon "color picker" at bounding box center [797, 414] width 20 height 16
click at [800, 267] on paper-item "#ffffff" at bounding box center [799, 267] width 17 height 17
click at [720, 345] on paper-item at bounding box center [724, 346] width 31 height 12
click at [715, 419] on iron-icon "color picker" at bounding box center [725, 414] width 20 height 16
click at [726, 267] on paper-item "#ffffff" at bounding box center [728, 267] width 17 height 17
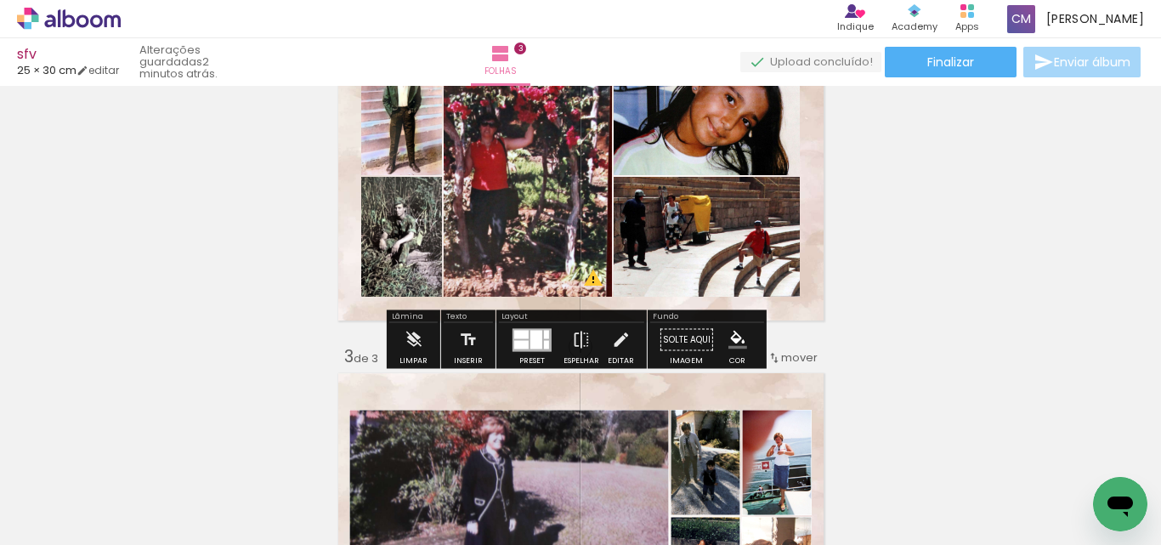
scroll to position [277, 0]
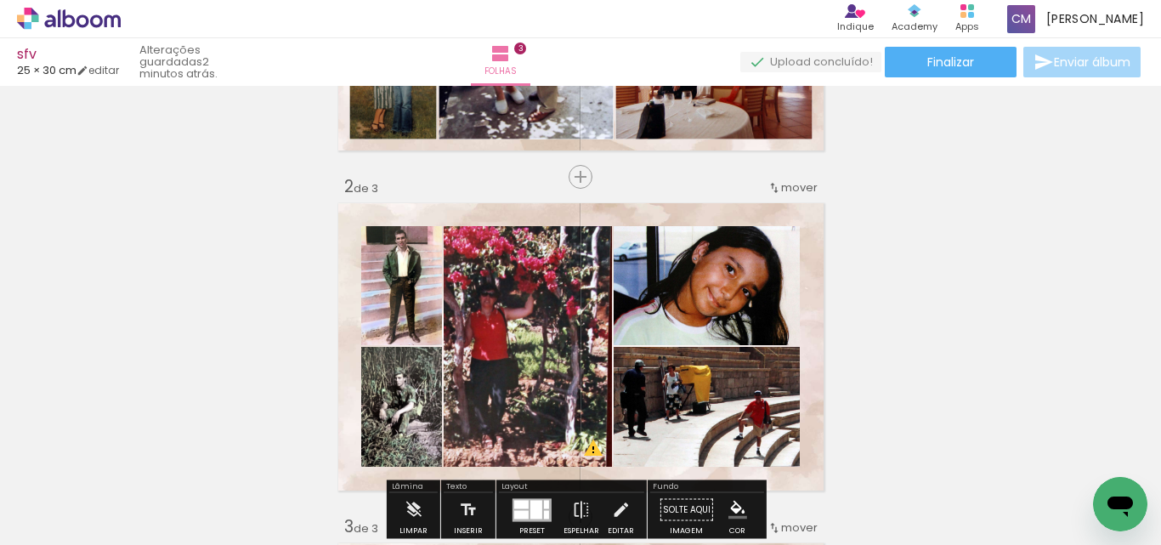
click at [777, 284] on paper-item at bounding box center [786, 284] width 31 height 12
click at [778, 353] on iron-icon "color picker" at bounding box center [787, 352] width 20 height 16
click at [791, 202] on paper-item "#ffffff" at bounding box center [790, 205] width 17 height 17
click at [455, 310] on paper-item at bounding box center [464, 310] width 31 height 12
click at [461, 377] on iron-icon "color picker" at bounding box center [465, 378] width 20 height 16
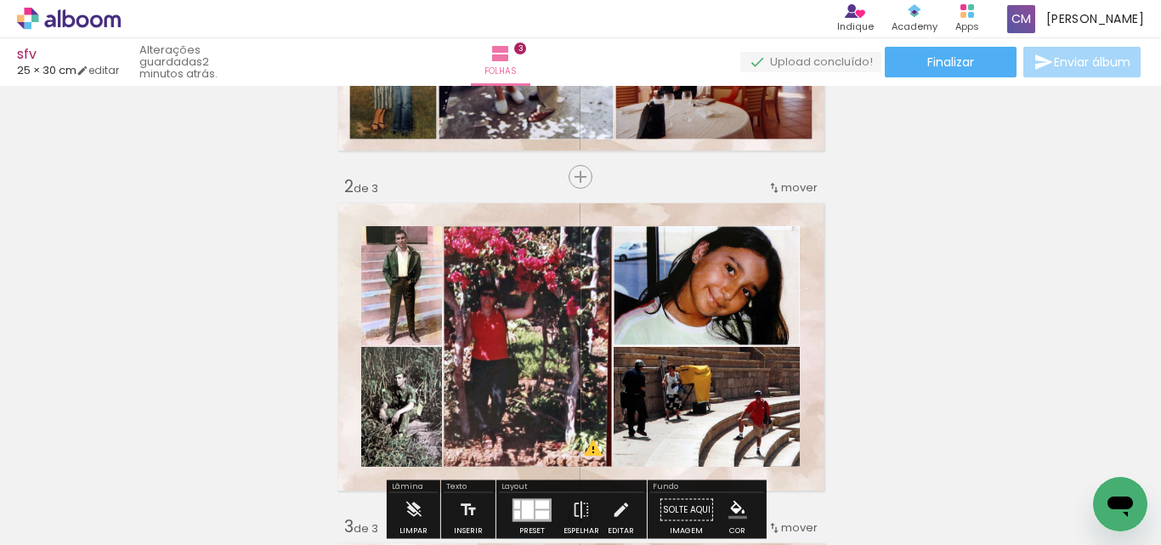
click at [466, 230] on paper-item "#ffffff" at bounding box center [467, 231] width 17 height 17
click at [410, 306] on paper-item at bounding box center [414, 310] width 31 height 12
click at [411, 376] on iron-icon "color picker" at bounding box center [416, 378] width 20 height 16
click at [418, 235] on paper-item "#ffffff" at bounding box center [418, 231] width 17 height 17
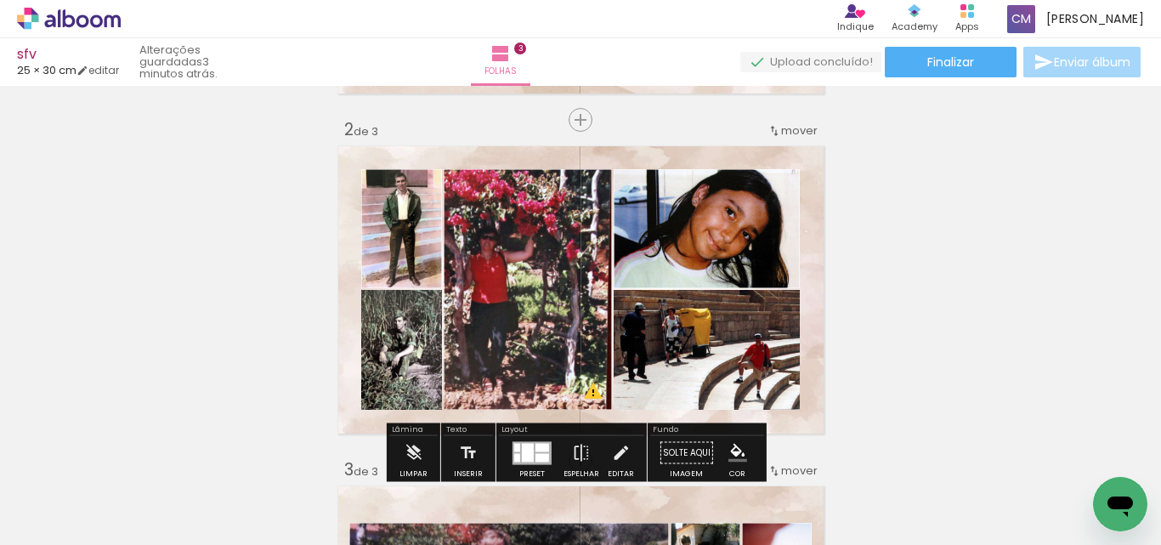
scroll to position [447, 0]
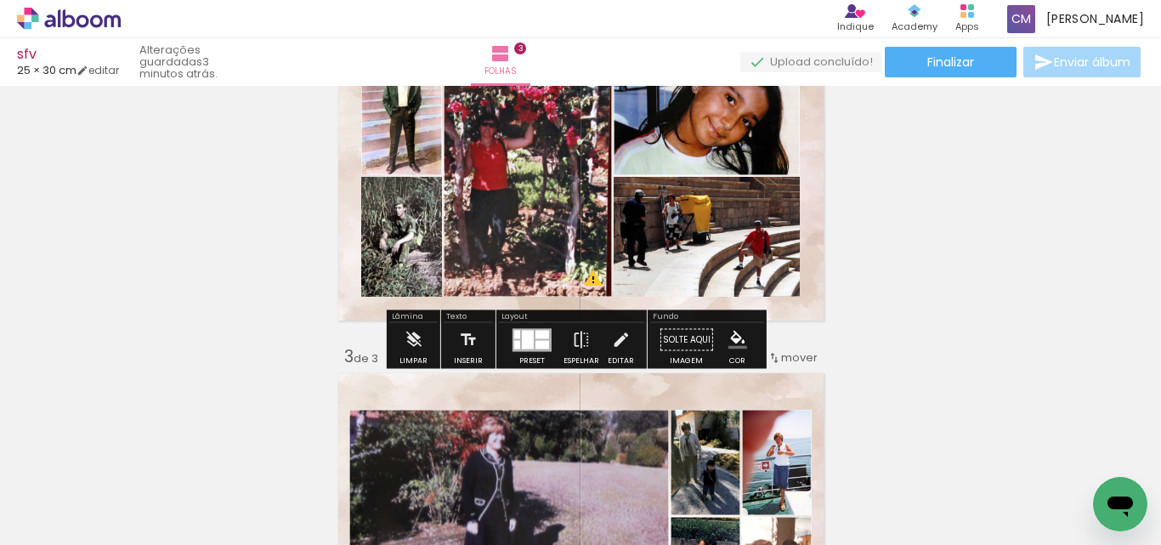
click at [776, 232] on paper-item at bounding box center [786, 235] width 31 height 12
click at [779, 298] on iron-icon "color picker" at bounding box center [787, 303] width 20 height 16
click at [788, 155] on paper-item "#ffffff" at bounding box center [790, 156] width 17 height 17
click at [408, 257] on paper-item at bounding box center [414, 261] width 31 height 12
click at [410, 329] on iron-icon "color picker" at bounding box center [416, 329] width 20 height 16
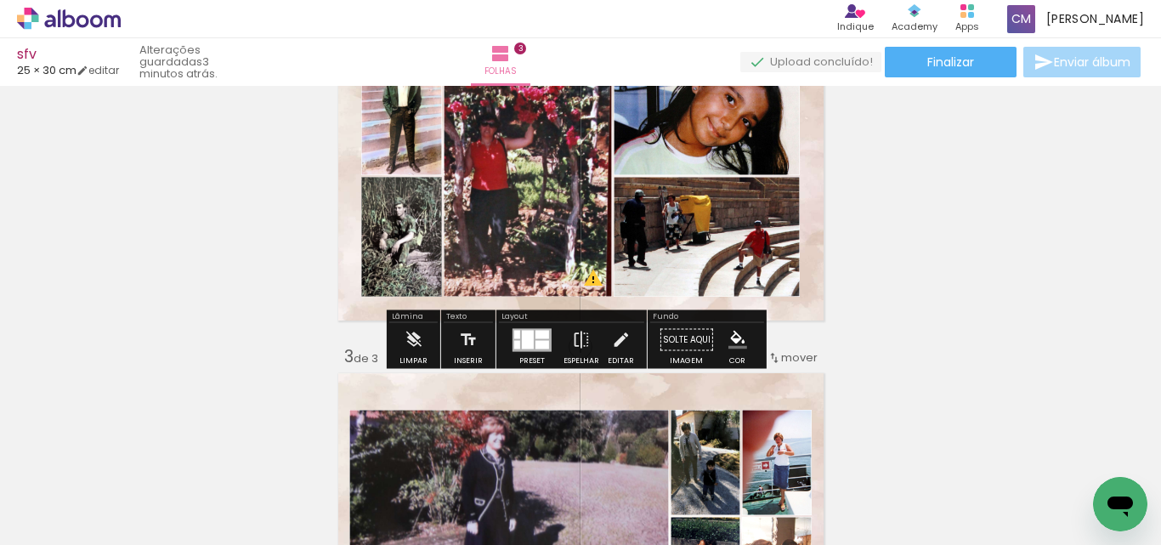
click at [415, 183] on paper-item "#ffffff" at bounding box center [418, 182] width 17 height 17
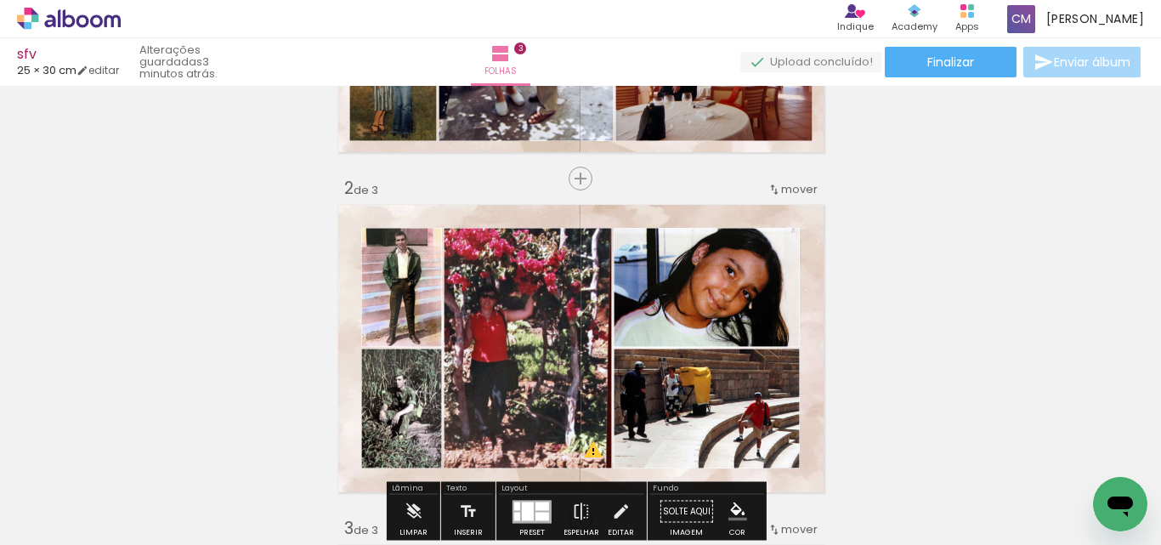
scroll to position [362, 0]
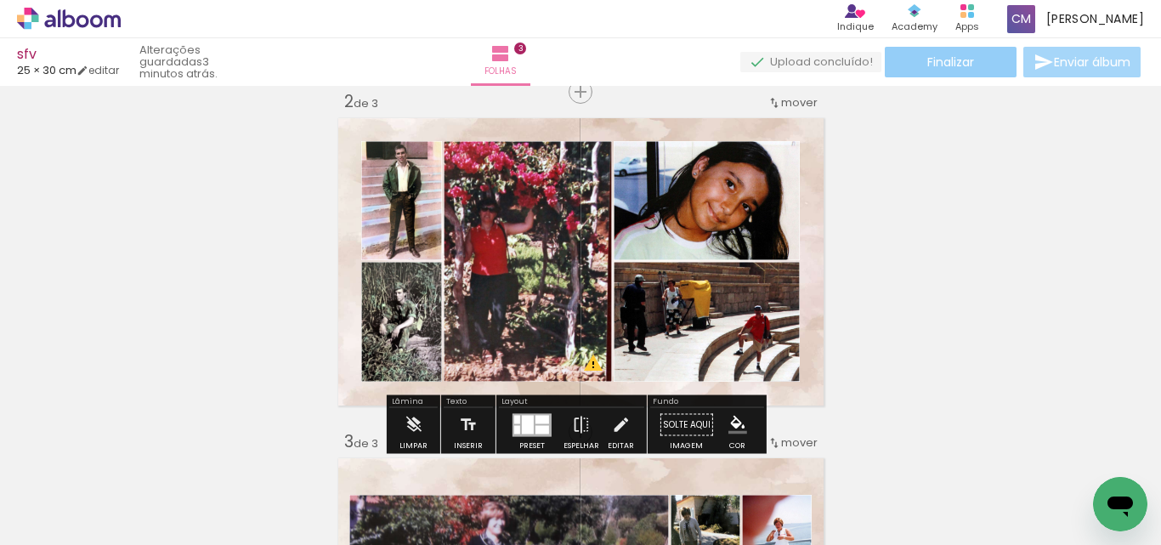
click at [935, 62] on span "Finalizar" at bounding box center [950, 62] width 47 height 12
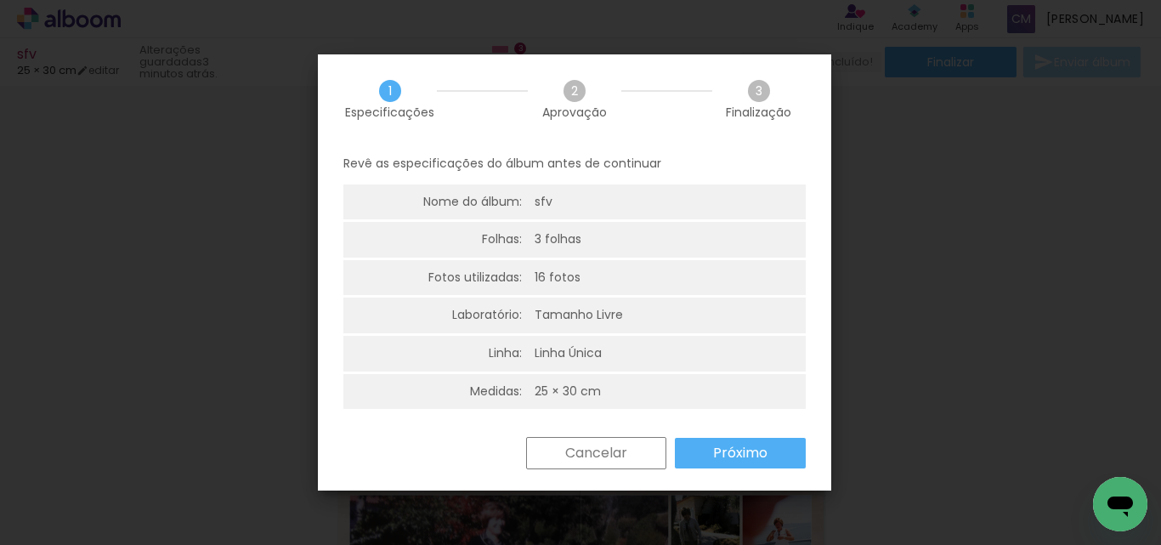
click at [0, 0] on slot "Próximo" at bounding box center [0, 0] width 0 height 0
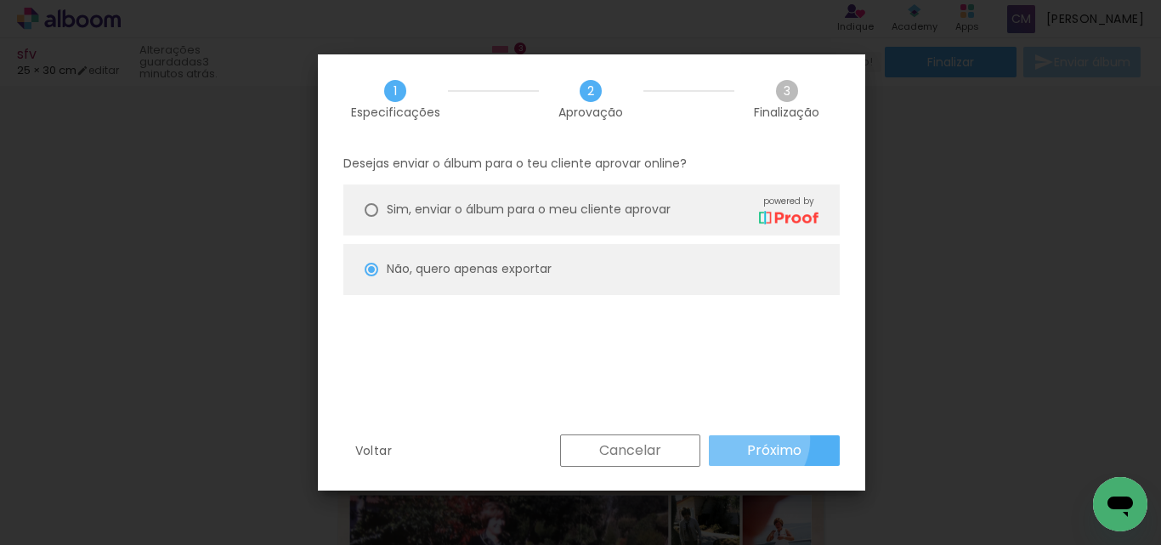
click at [745, 438] on paper-button "Próximo" at bounding box center [774, 450] width 131 height 31
type input "Alta, 300 DPI"
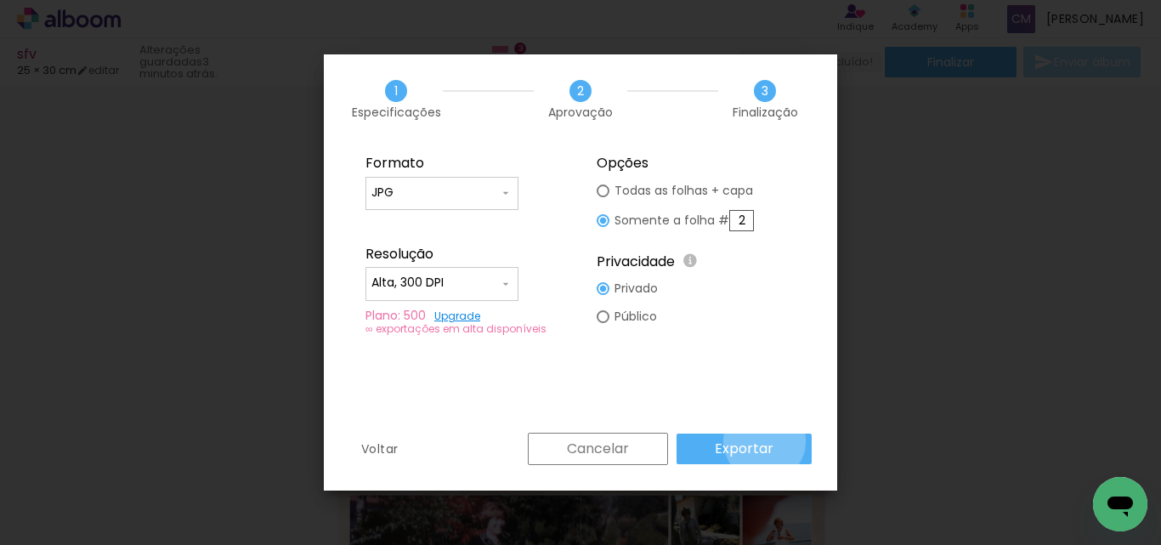
click at [0, 0] on slot "Exportar" at bounding box center [0, 0] width 0 height 0
